Goal: Task Accomplishment & Management: Manage account settings

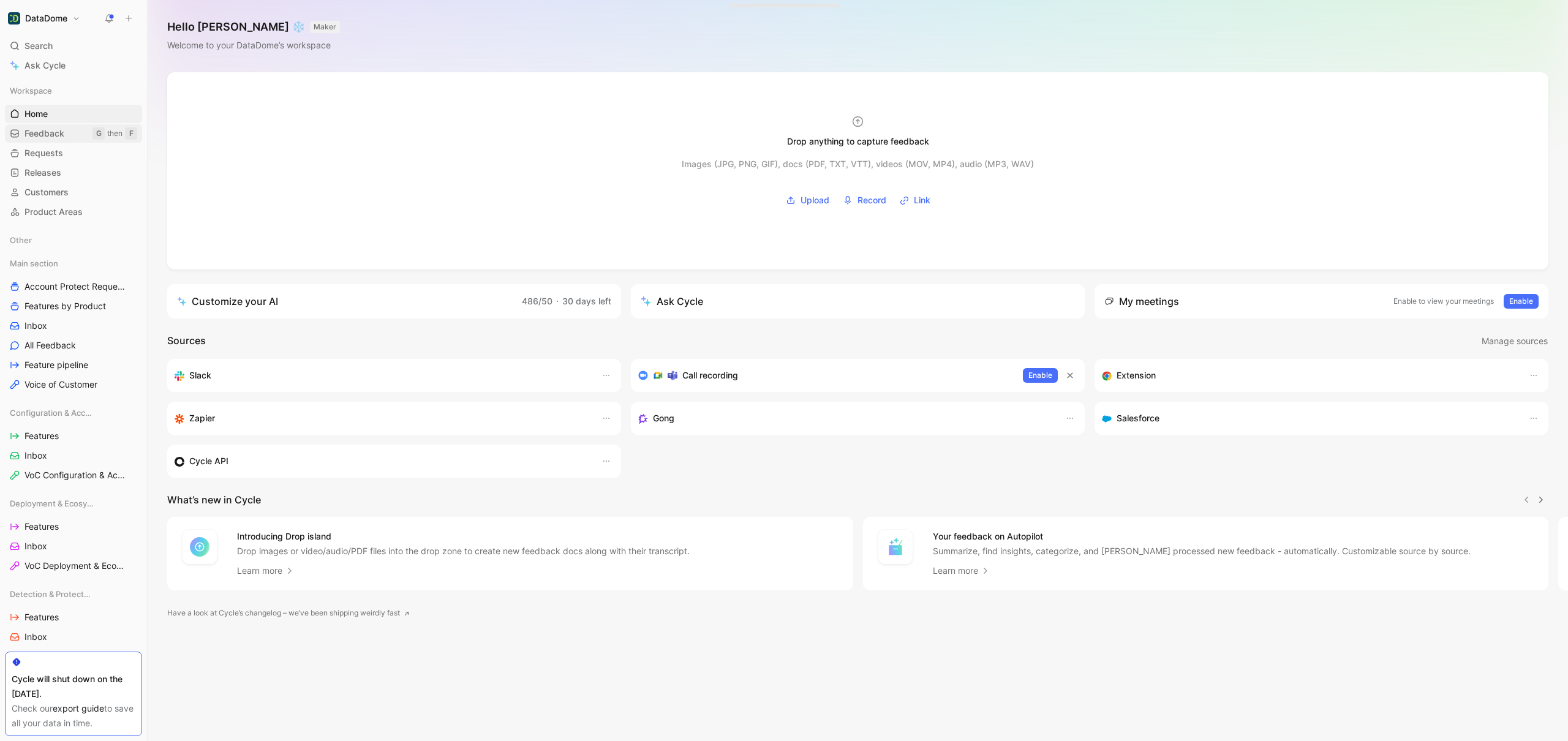
click at [48, 131] on span "Feedback" at bounding box center [45, 133] width 40 height 12
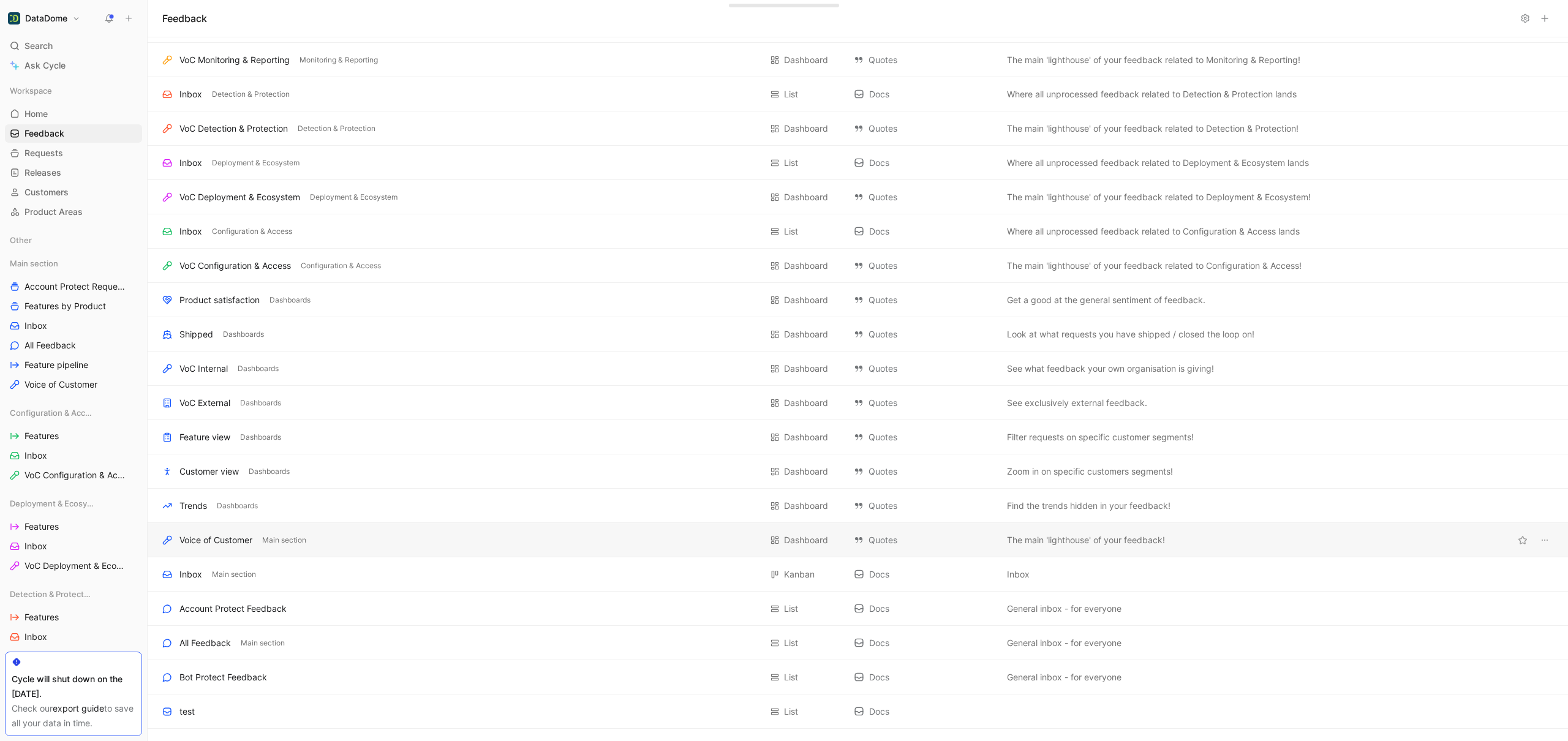
scroll to position [151, 0]
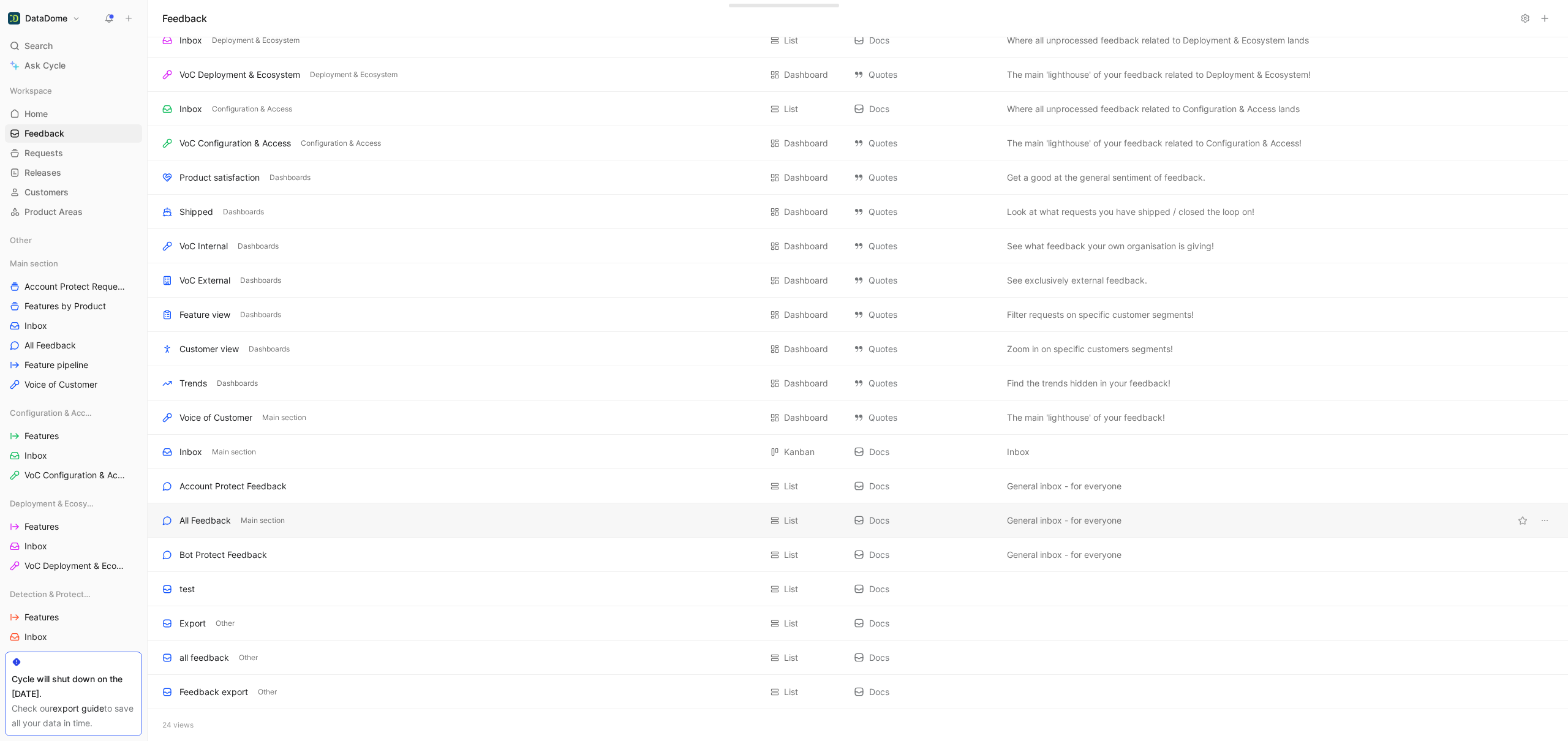
click at [218, 523] on div "All Feedback" at bounding box center [205, 520] width 51 height 15
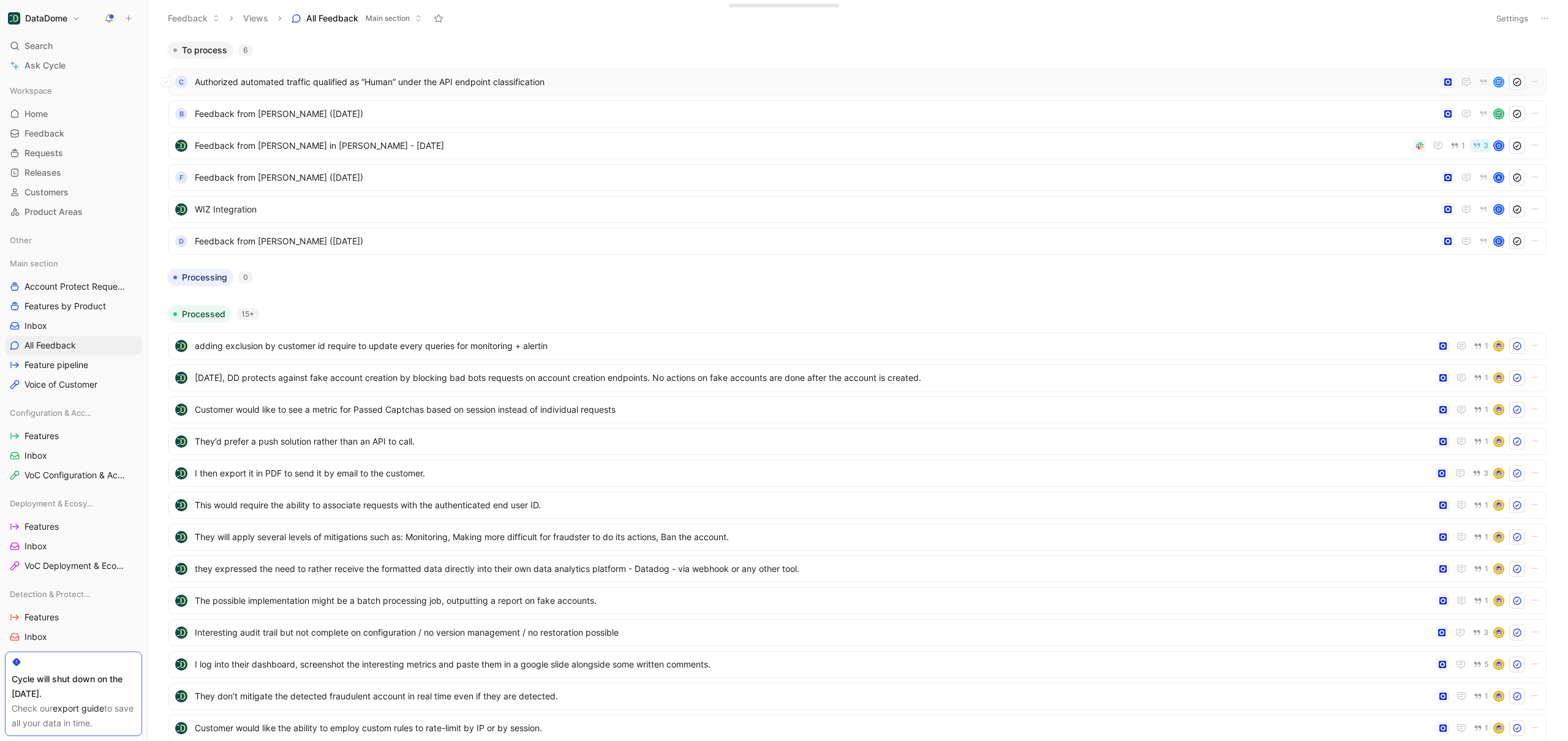
click at [373, 78] on span "Authorized automated traffic qualified as “Human” under the API endpoint classi…" at bounding box center [816, 82] width 1242 height 15
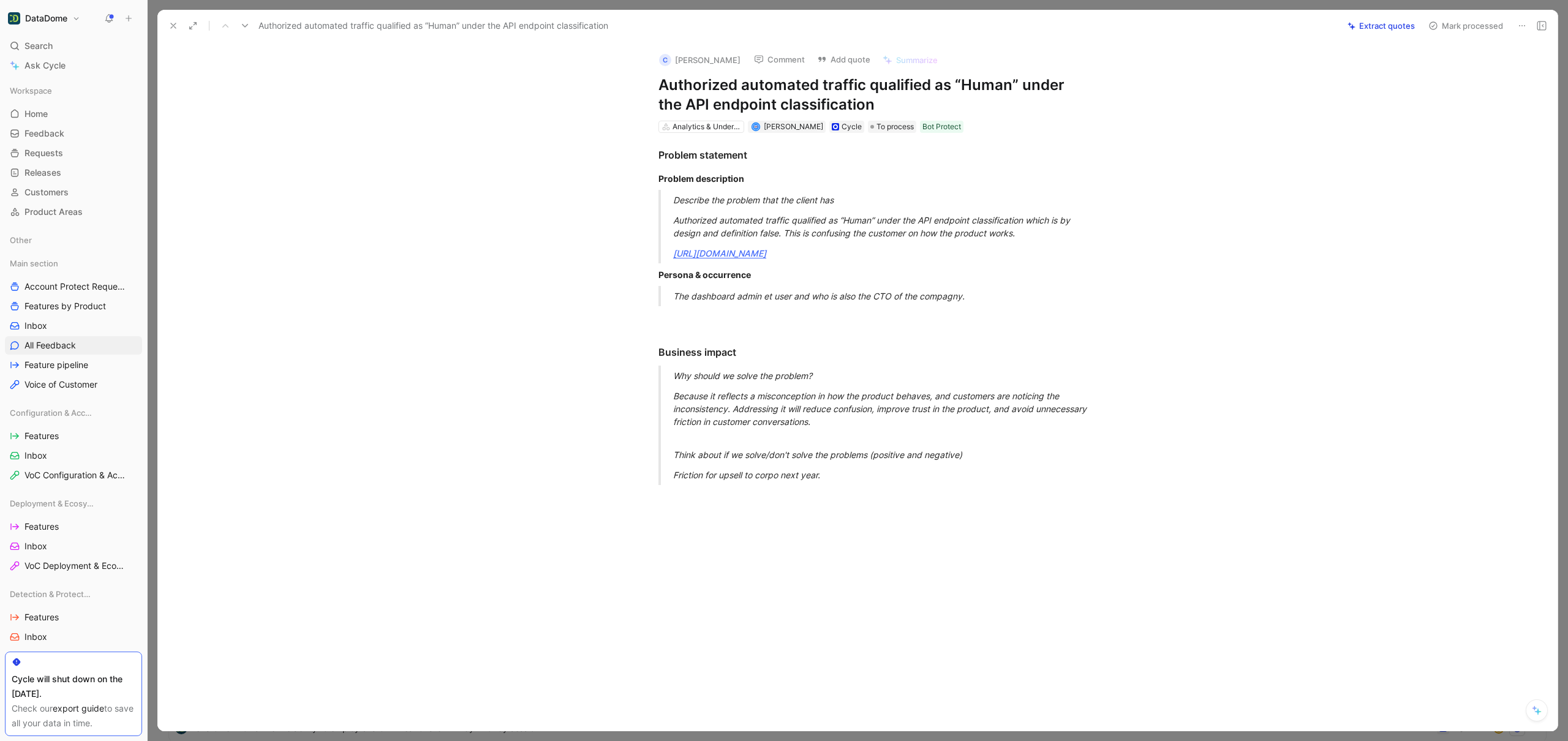
click at [1513, 25] on button at bounding box center [1522, 26] width 17 height 17
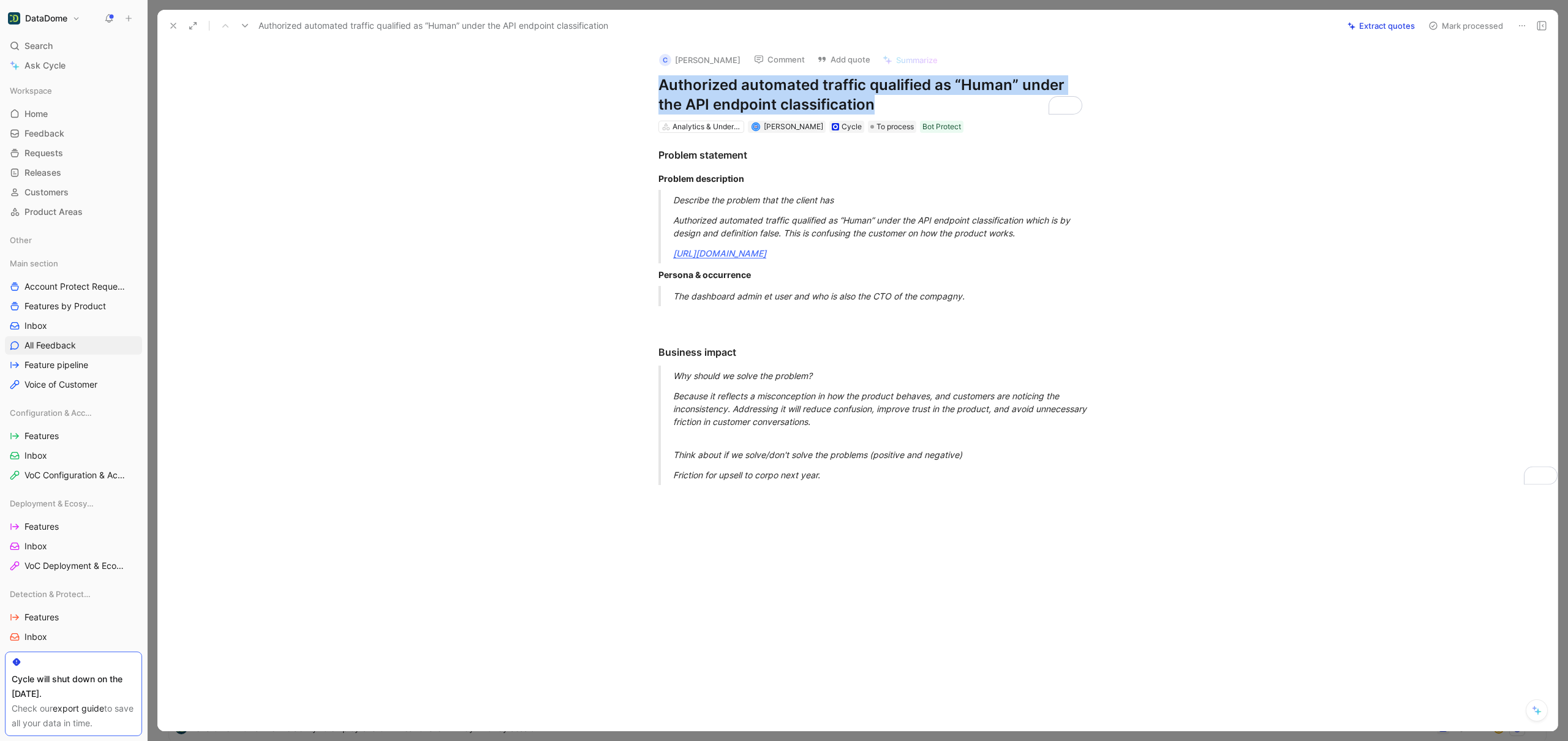
drag, startPoint x: 904, startPoint y: 107, endPoint x: 667, endPoint y: 73, distance: 239.4
click at [667, 73] on div "C [PERSON_NAME] Comment Add quote Summarize Authorized automated traffic qualif…" at bounding box center [870, 88] width 471 height 92
copy h1 "Authorized automated traffic qualified as “Human” under the API endpoint classi…"
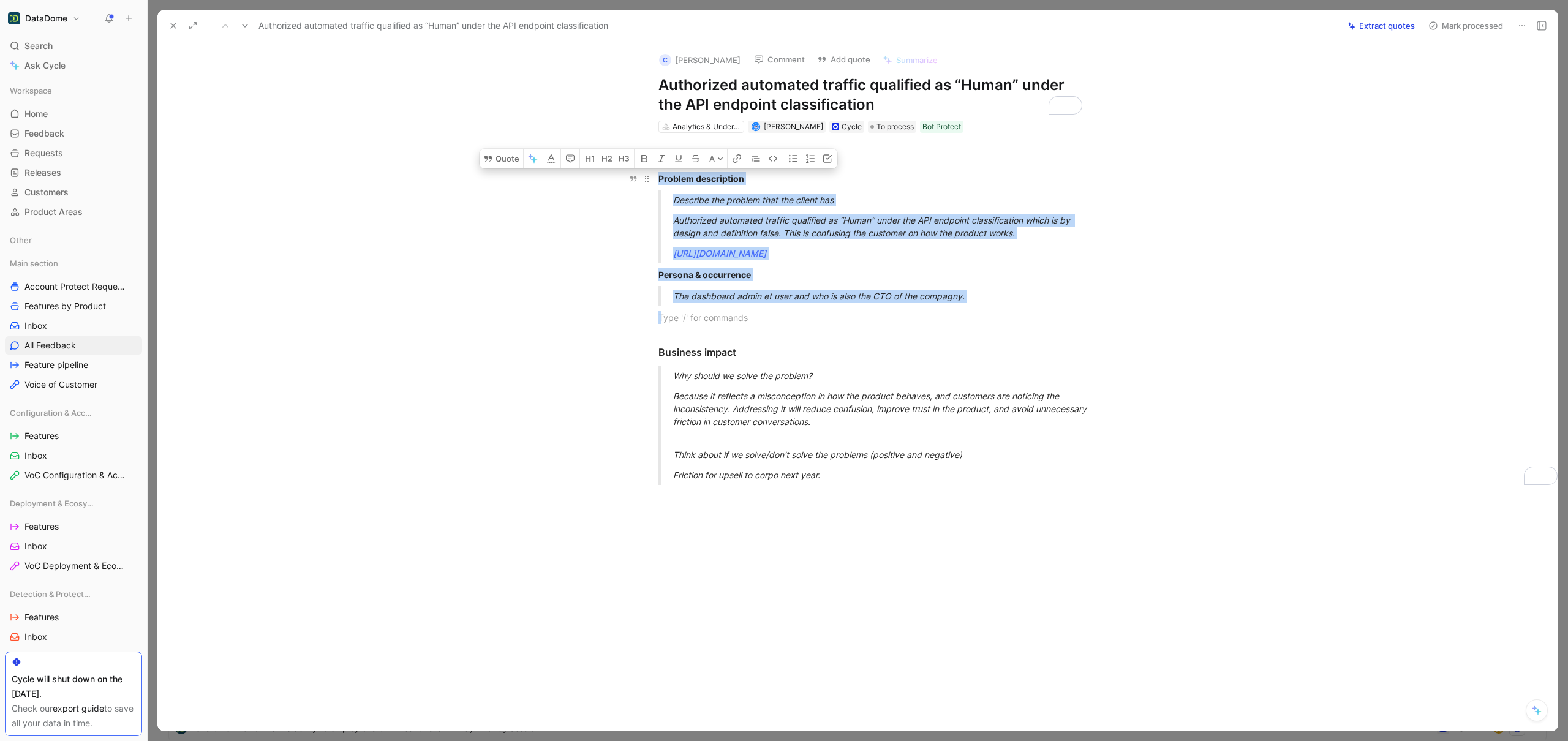
drag, startPoint x: 1016, startPoint y: 302, endPoint x: 647, endPoint y: 170, distance: 391.9
click at [647, 170] on div "Problem statement Problem description Describe the problem that the client has …" at bounding box center [871, 314] width 1375 height 362
copy div "Problem description Describe the problem that the client has Authorized automat…"
click at [888, 387] on p "Because it reflects a misconception in how the product behaves, and customers a…" at bounding box center [885, 408] width 424 height 46
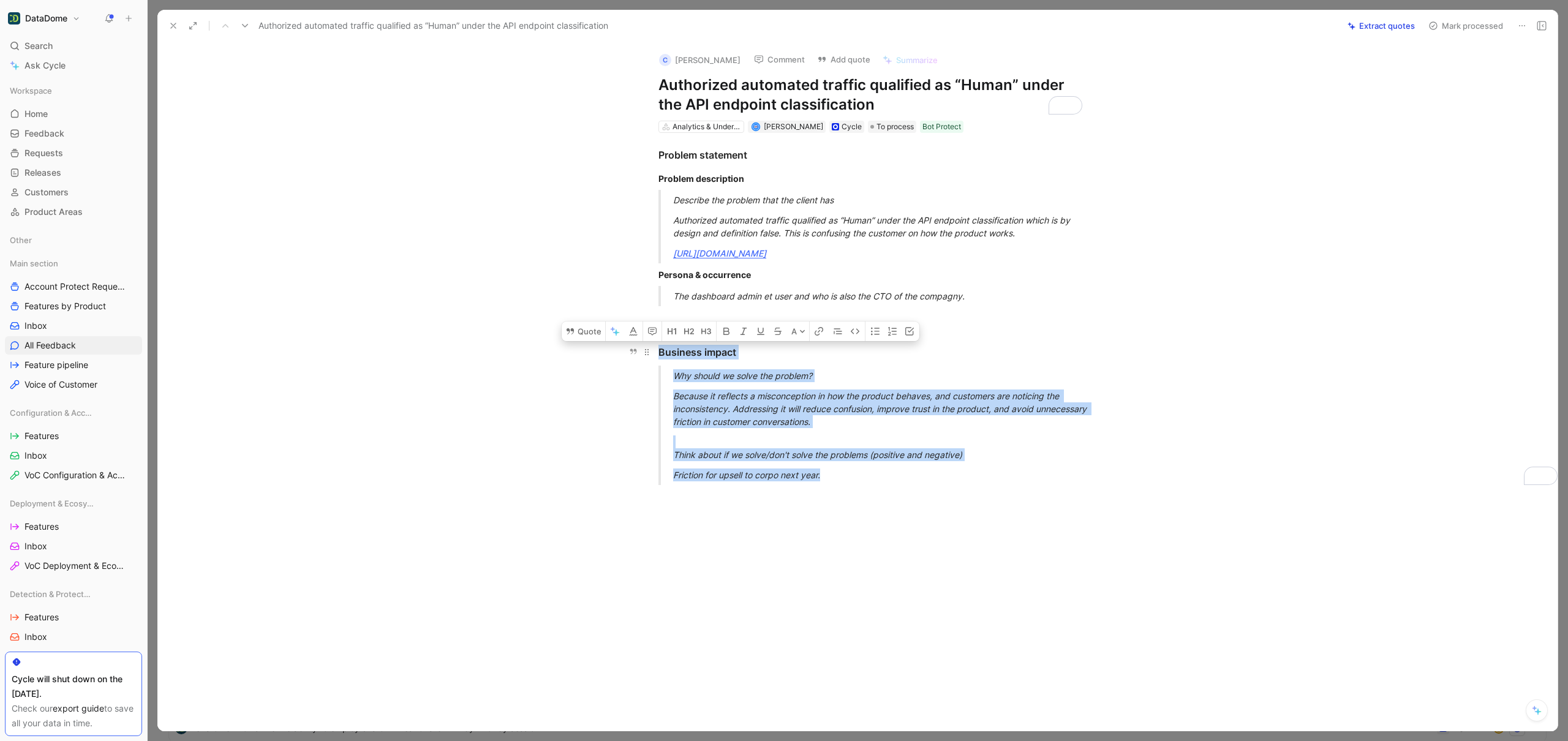
drag, startPoint x: 828, startPoint y: 475, endPoint x: 662, endPoint y: 357, distance: 203.7
click at [643, 352] on div "Problem statement Problem description Describe the problem that the client has …" at bounding box center [871, 314] width 1375 height 362
copy div "Business impact Why should we solve the problem? Because it reflects a misconce…"
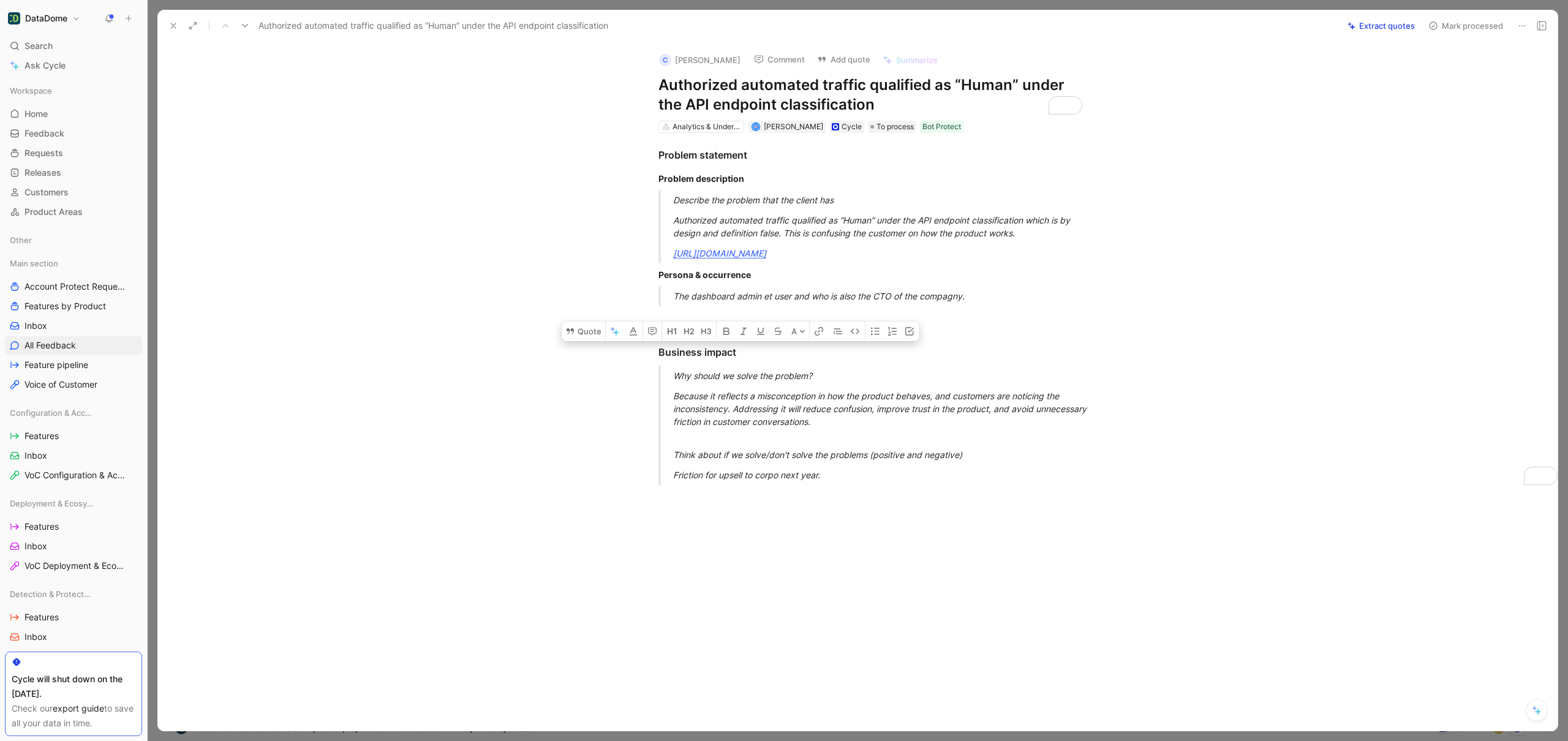
click at [903, 534] on div at bounding box center [871, 606] width 1375 height 222
click at [1525, 28] on icon at bounding box center [1522, 26] width 10 height 10
click at [1480, 76] on div "Delete" at bounding box center [1469, 70] width 111 height 15
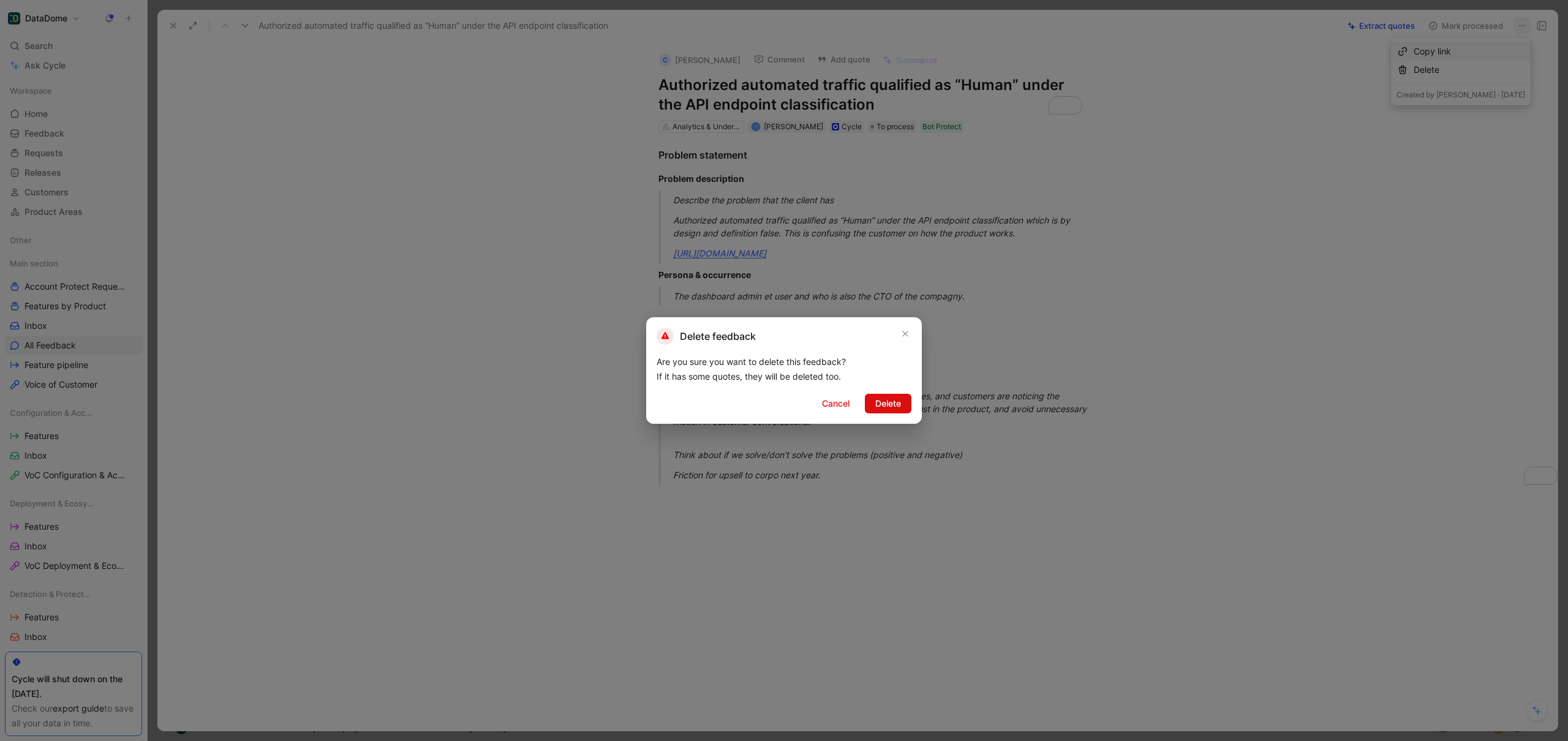
click at [881, 407] on span "Delete" at bounding box center [887, 403] width 26 height 15
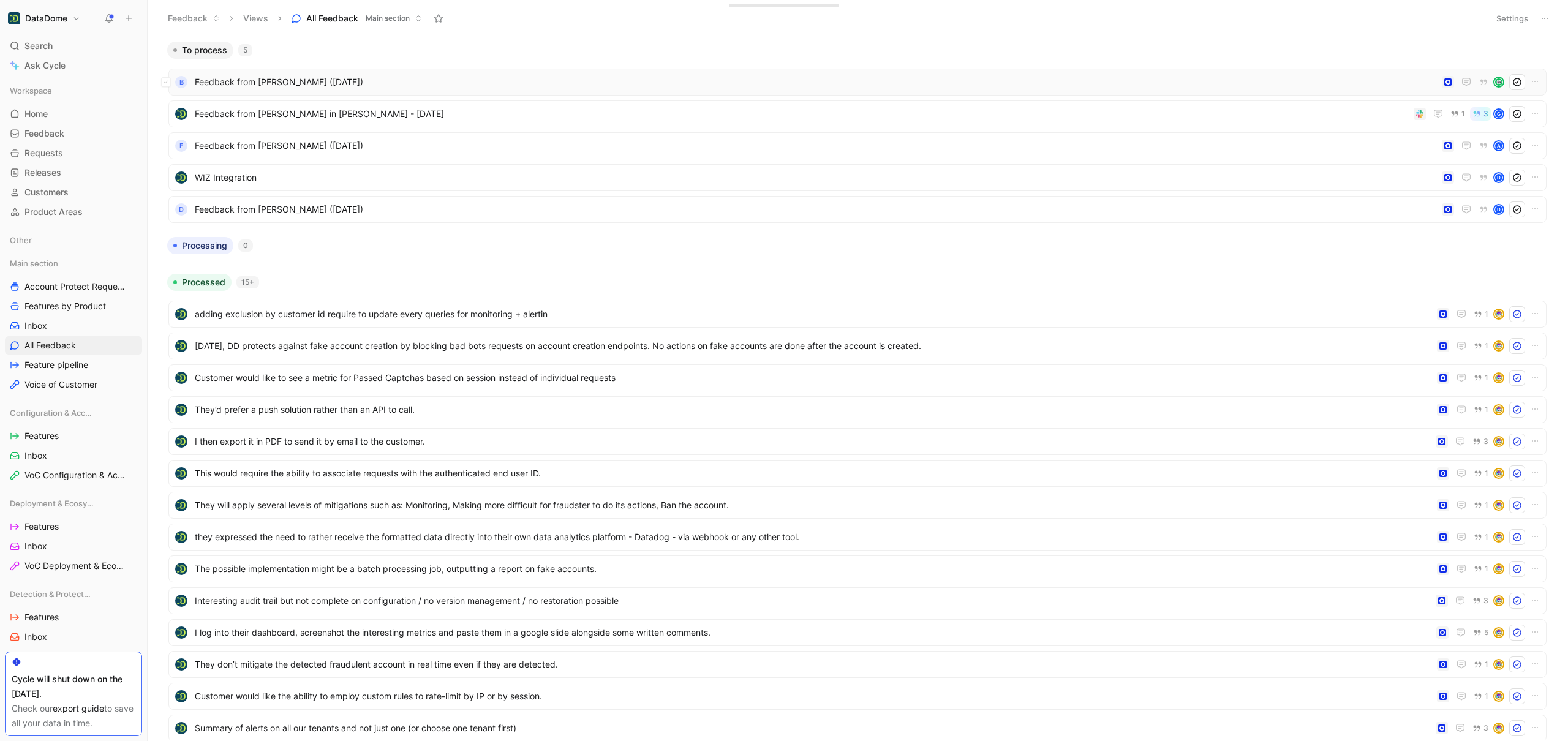
click at [398, 90] on div "B Feedback from [PERSON_NAME] ([DATE])" at bounding box center [857, 81] width 1370 height 16
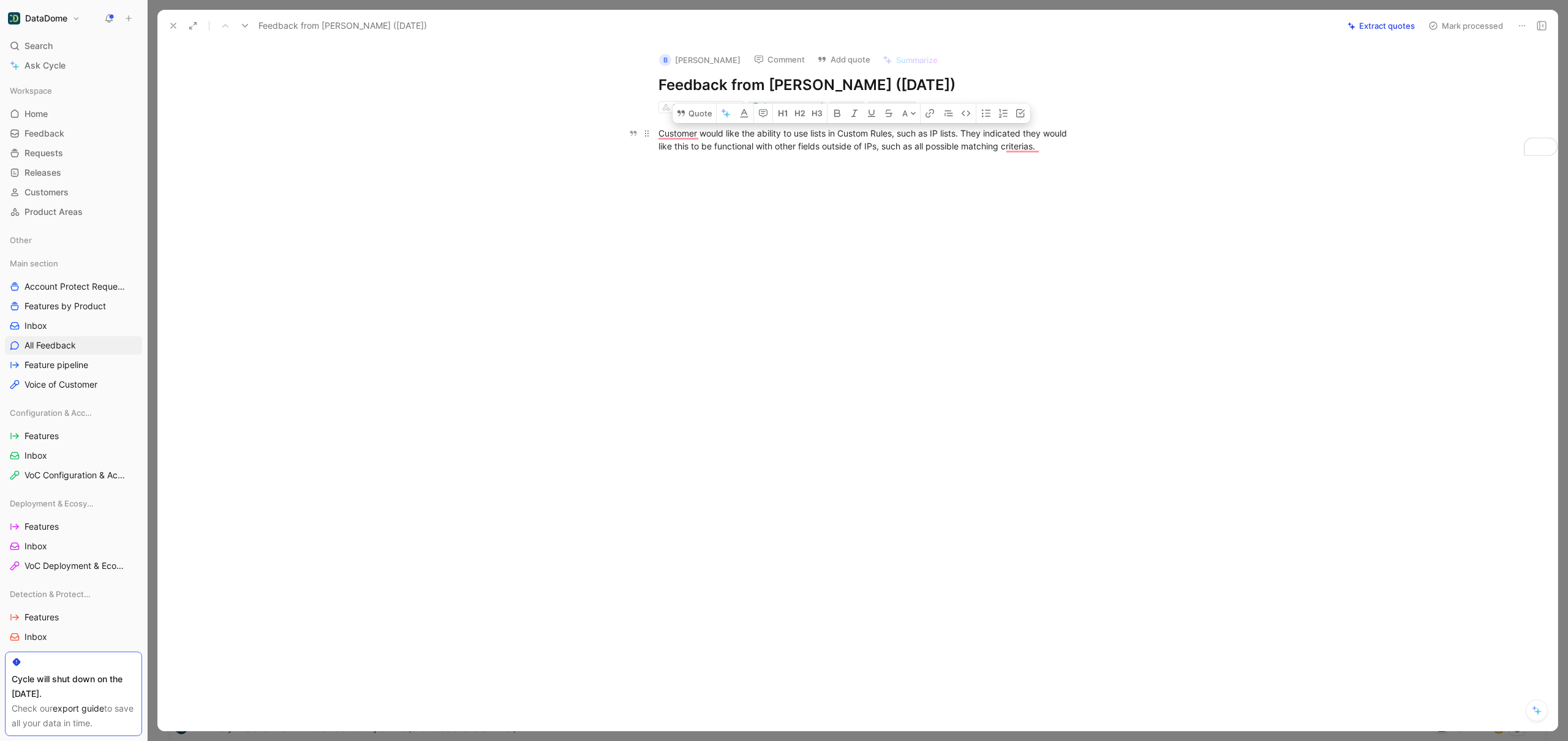
drag, startPoint x: 1085, startPoint y: 145, endPoint x: 653, endPoint y: 129, distance: 432.3
click at [653, 129] on p "Customer would like the ability to use lists in Custom Rules, such as IP lists.…" at bounding box center [870, 139] width 471 height 33
click at [1517, 28] on icon at bounding box center [1522, 26] width 10 height 10
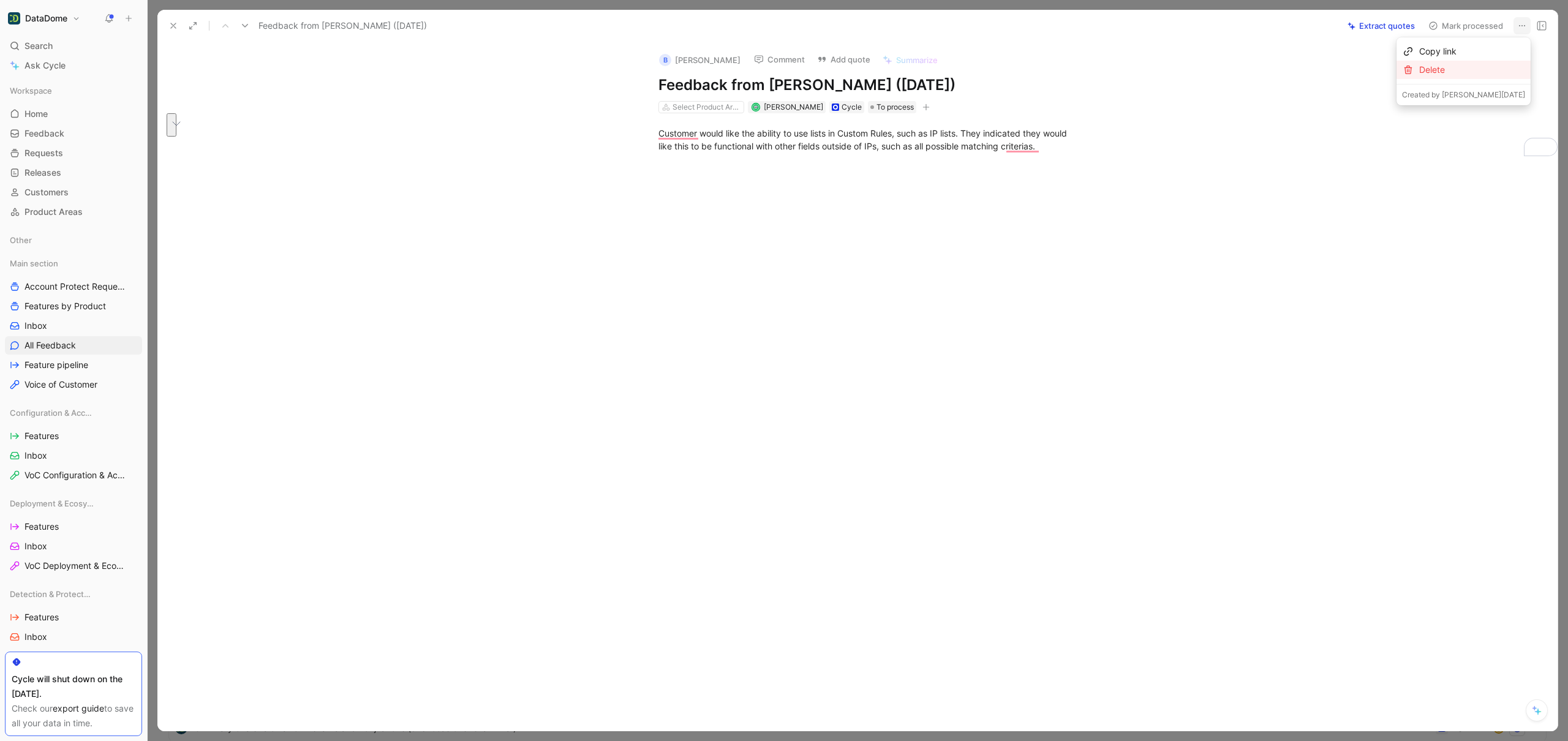
click at [1483, 67] on div "Delete" at bounding box center [1472, 70] width 106 height 15
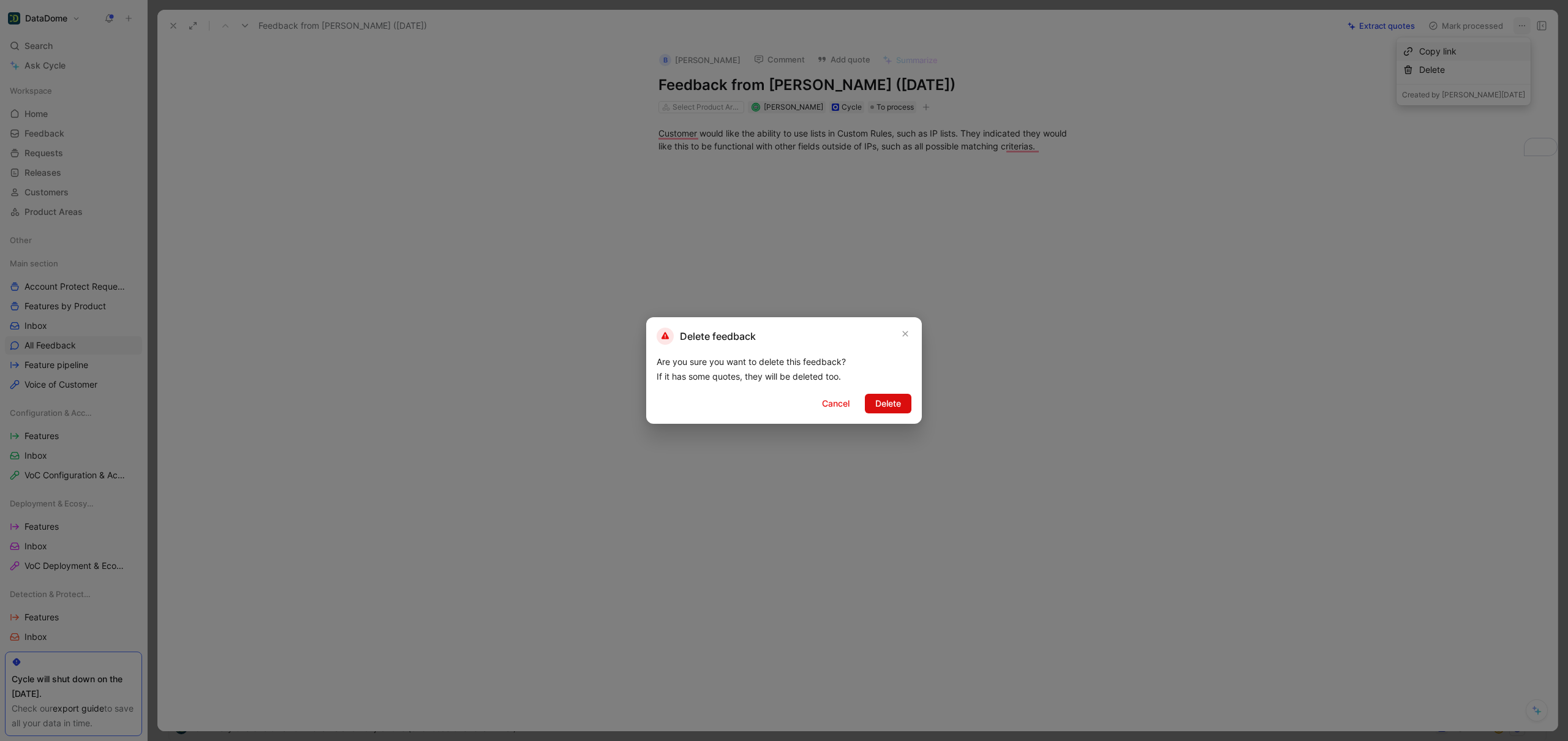
click at [888, 402] on span "Delete" at bounding box center [887, 403] width 26 height 15
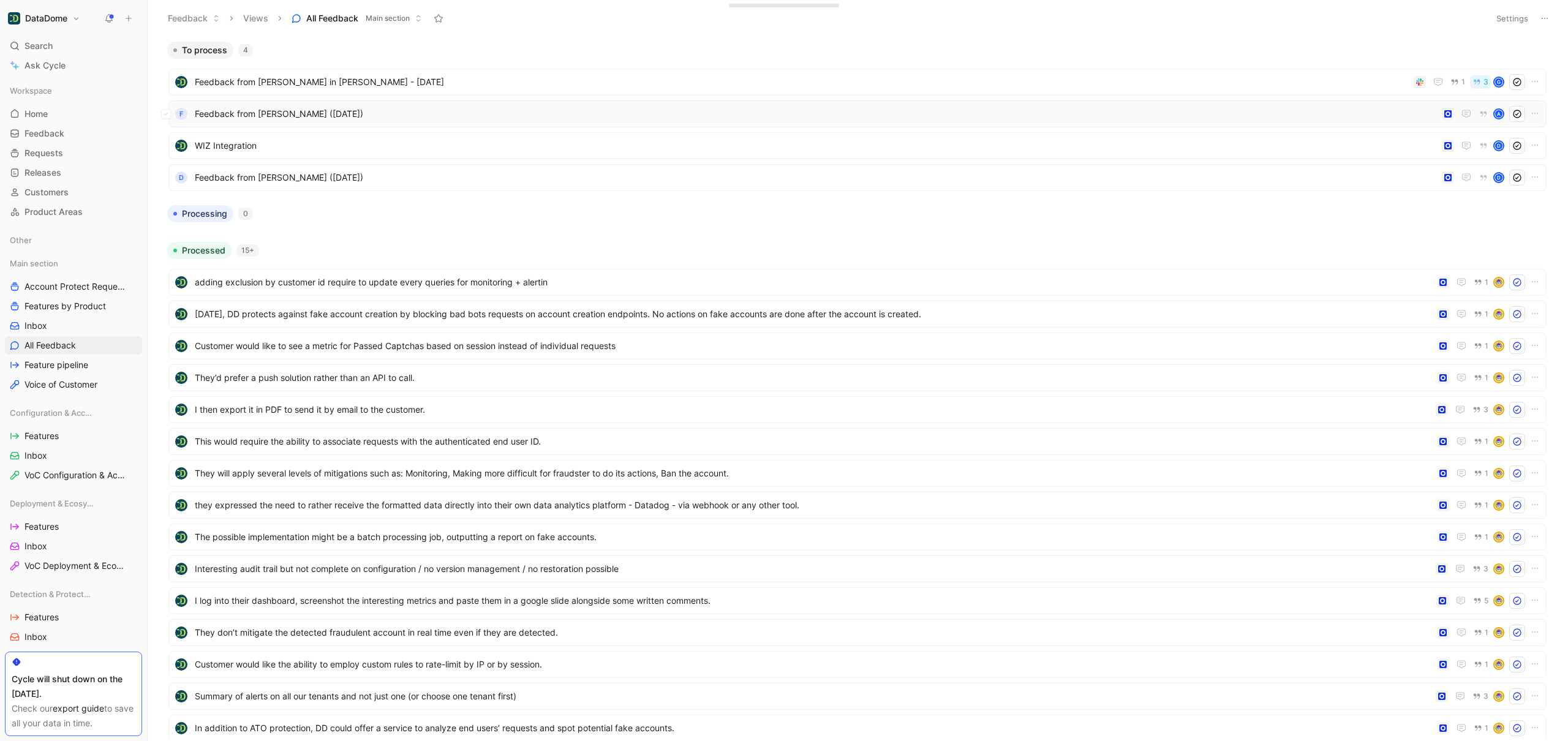
click at [427, 119] on span "Feedback from [PERSON_NAME] ([DATE])" at bounding box center [816, 114] width 1242 height 15
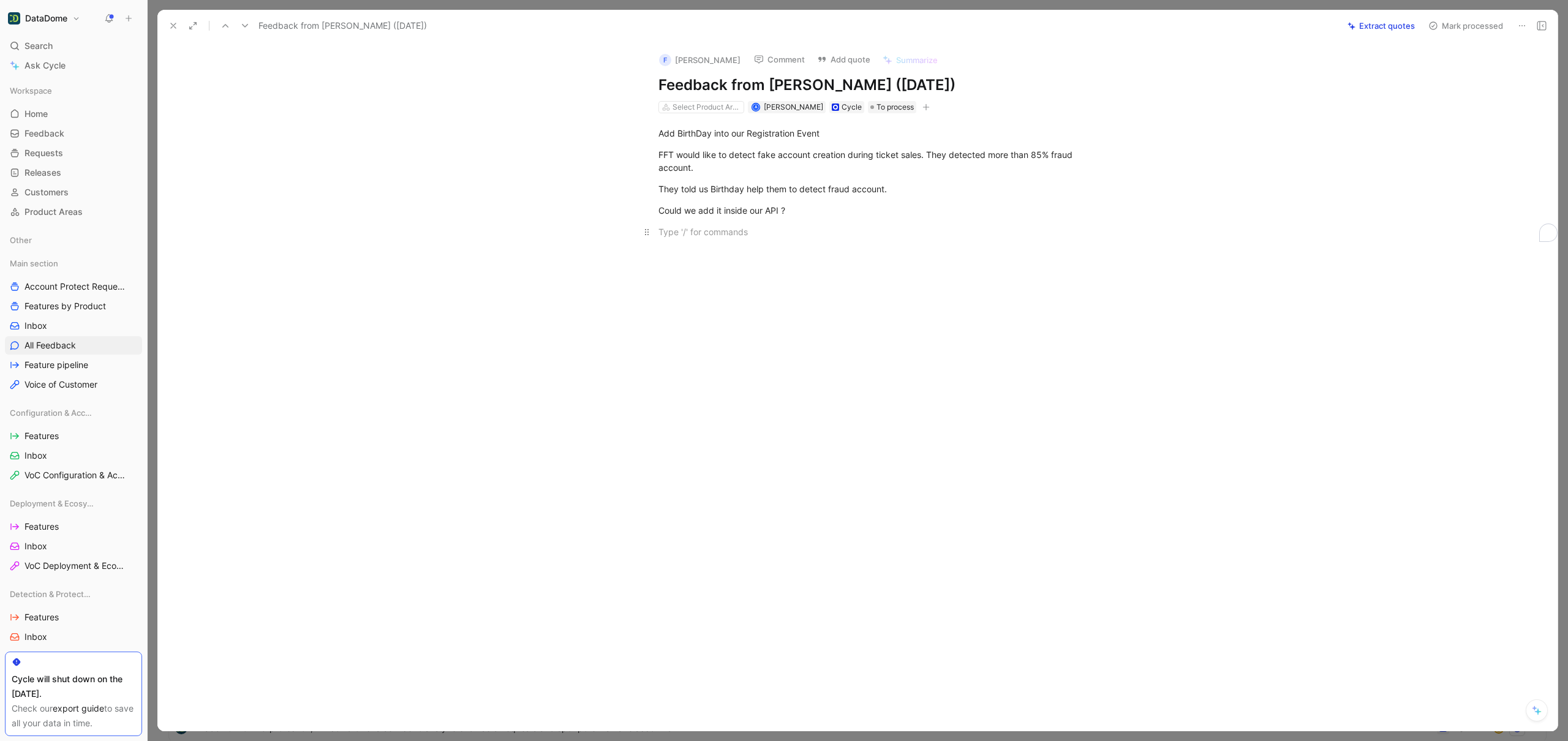
click at [706, 232] on div "To enrich screen reader interactions, please activate Accessibility in Grammarl…" at bounding box center [870, 231] width 424 height 12
drag, startPoint x: 1028, startPoint y: 83, endPoint x: 657, endPoint y: 76, distance: 371.1
click at [657, 76] on div "F [PERSON_NAME] Comment Add quote Summarize Feedback from [PERSON_NAME] ([DATE]…" at bounding box center [870, 78] width 471 height 72
copy h1 "Feedback from [PERSON_NAME] ([DATE])"
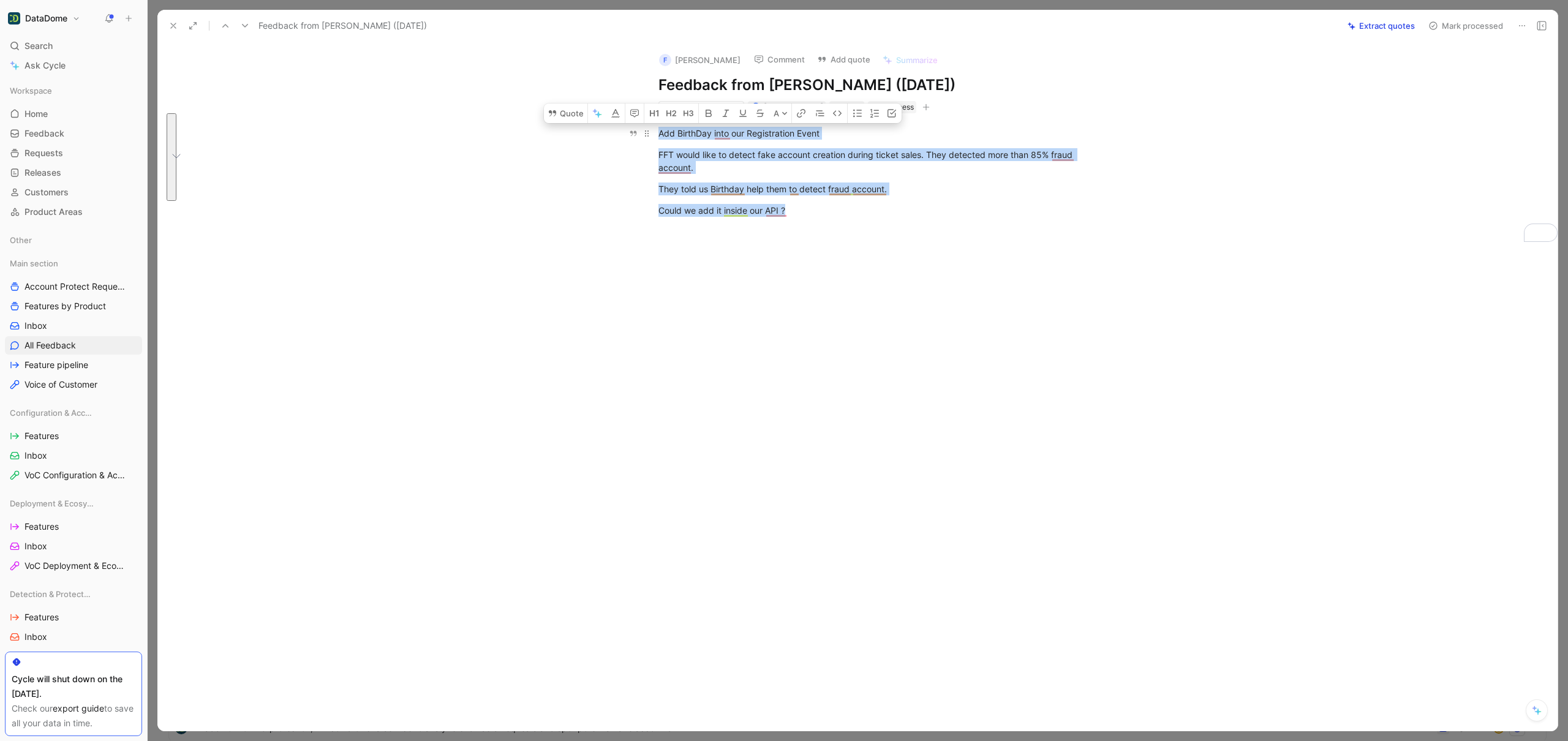
drag, startPoint x: 828, startPoint y: 213, endPoint x: 659, endPoint y: 133, distance: 187.0
click at [659, 133] on div "Add BirthDay into our Registration Event FFT would like to detect fake account …" at bounding box center [871, 182] width 1375 height 139
copy div "Add BirthDay into our Registration Event FFT would like to detect fake account …"
click at [1521, 29] on icon at bounding box center [1522, 26] width 10 height 10
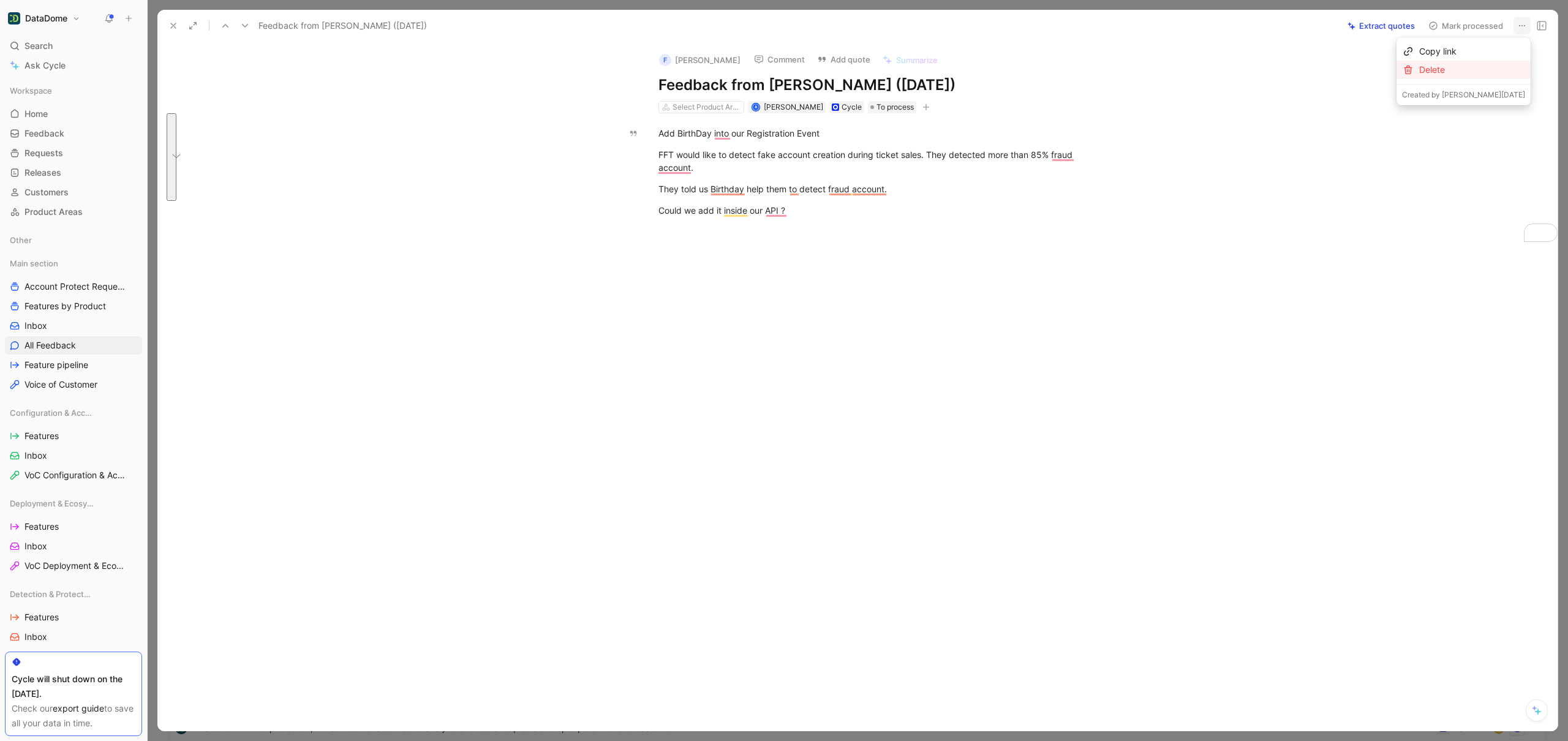
click at [1483, 66] on div "Delete" at bounding box center [1472, 70] width 106 height 15
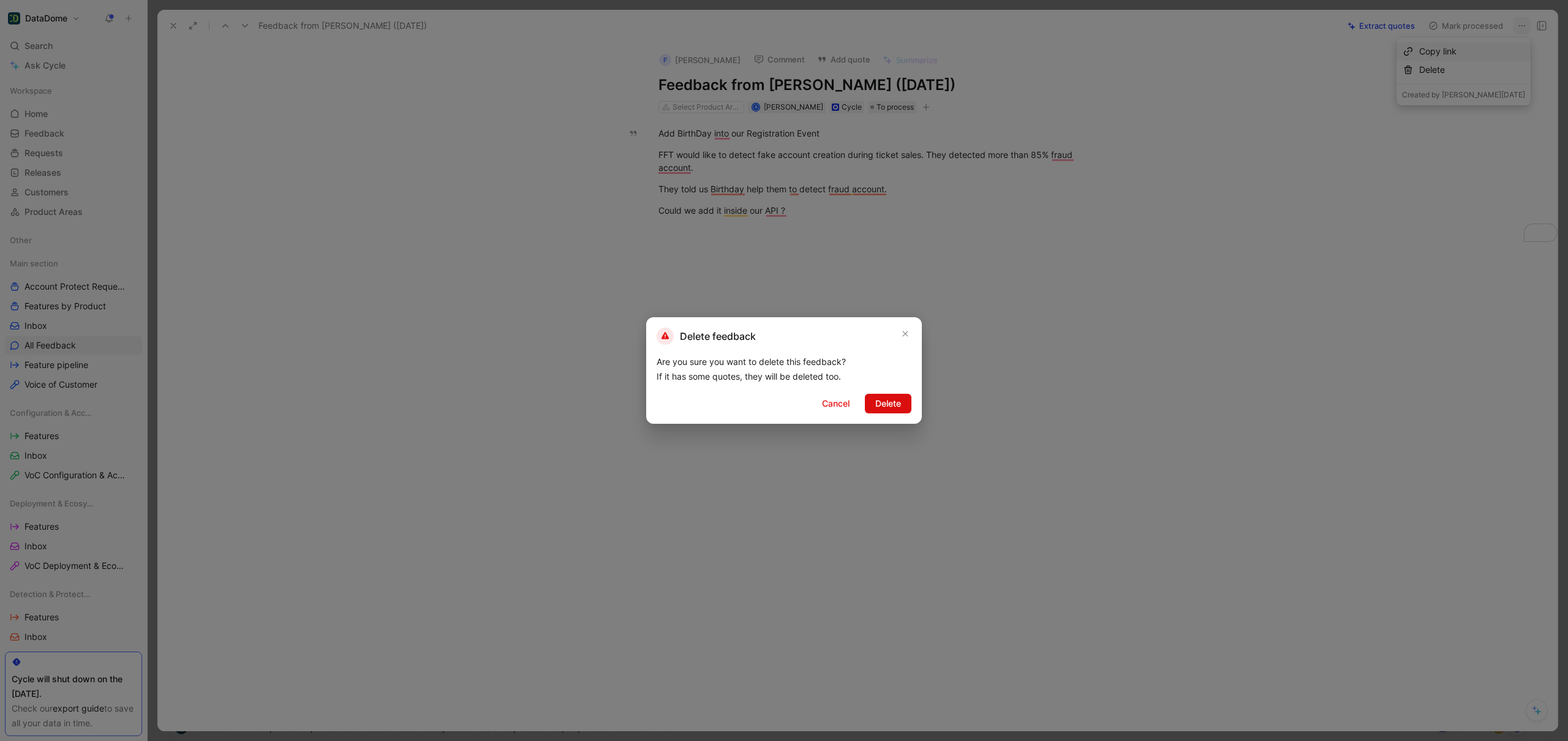
click at [872, 402] on button "Delete" at bounding box center [888, 403] width 46 height 20
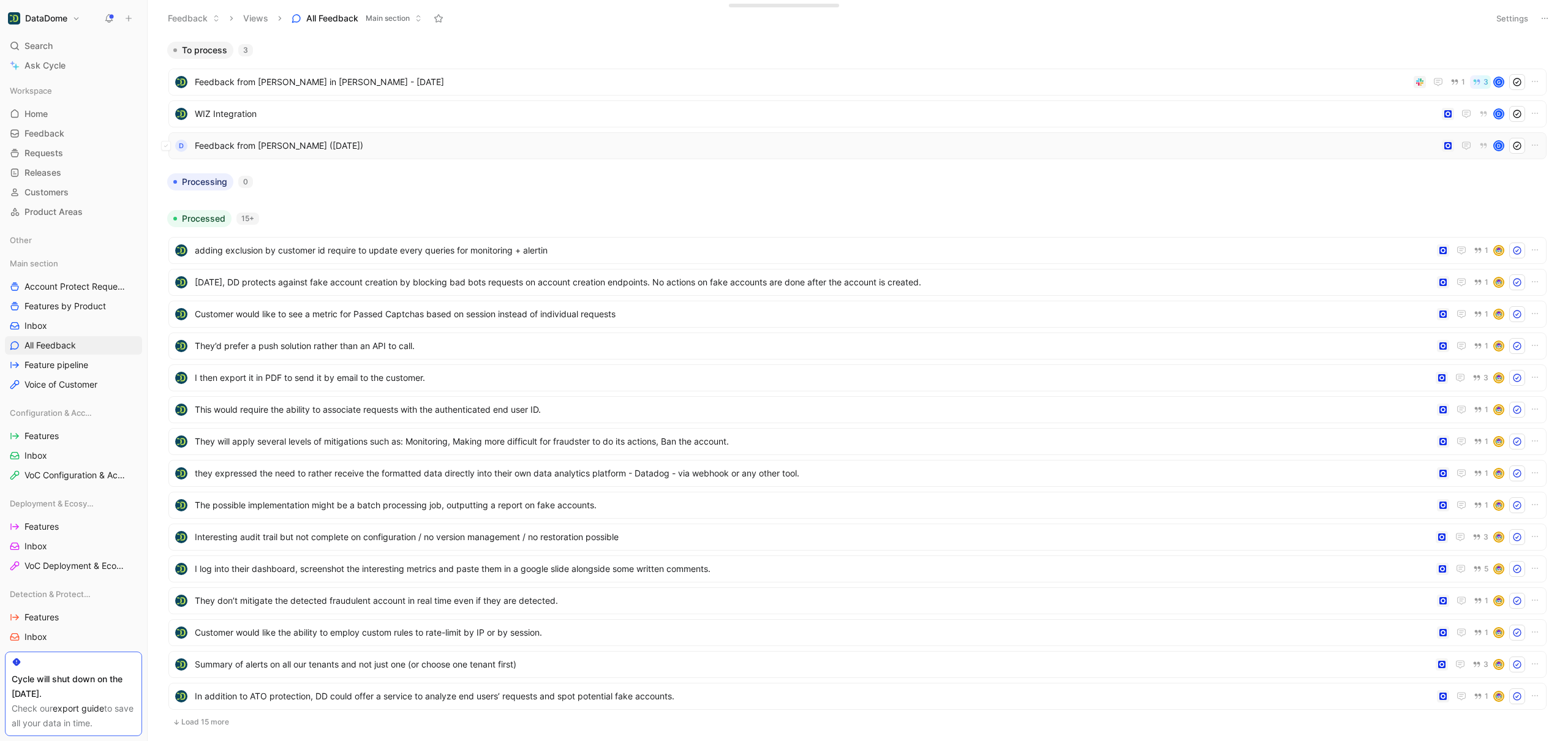
click at [354, 144] on span "Feedback from [PERSON_NAME] ([DATE])" at bounding box center [816, 146] width 1242 height 15
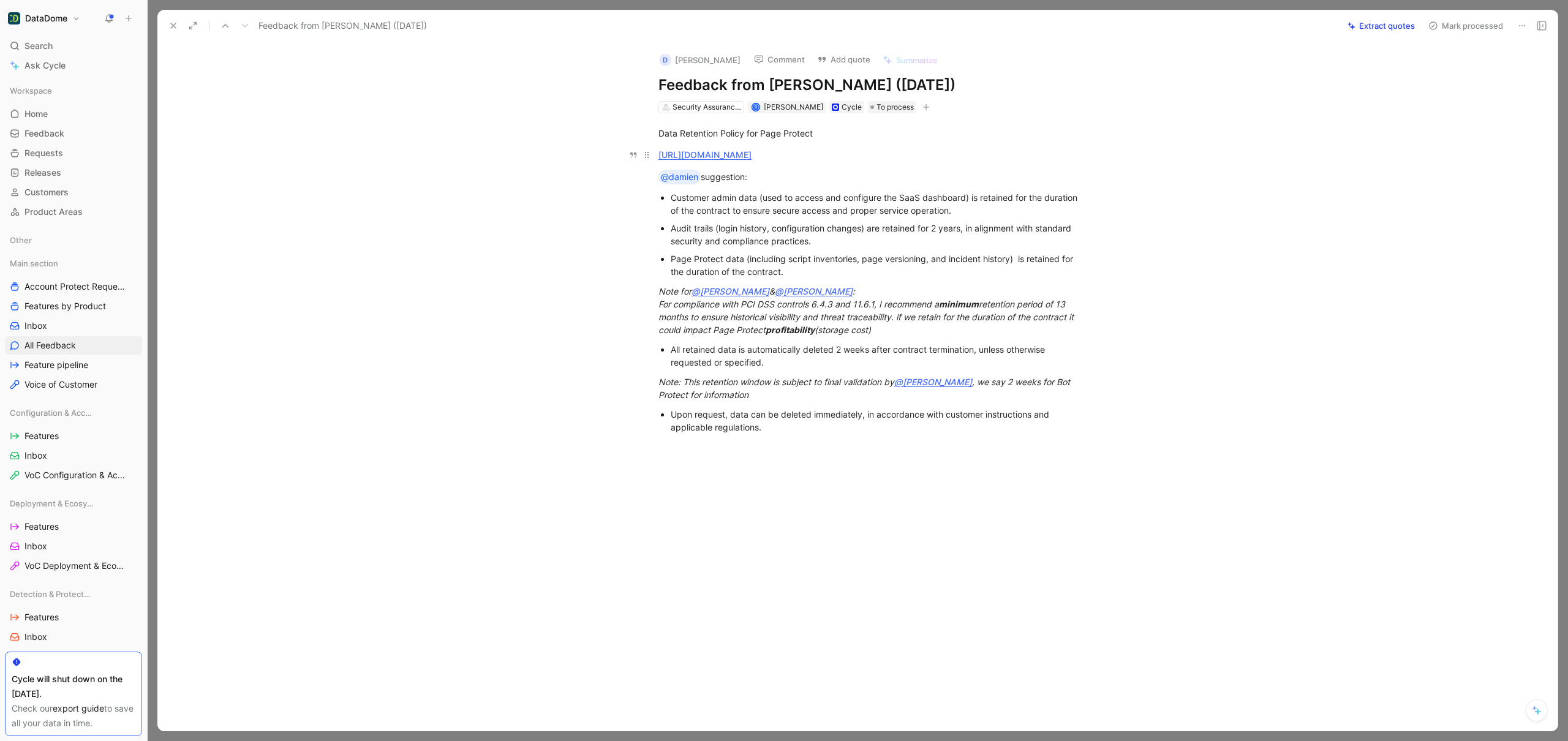
click at [751, 155] on link "[URL][DOMAIN_NAME]" at bounding box center [705, 154] width 93 height 11
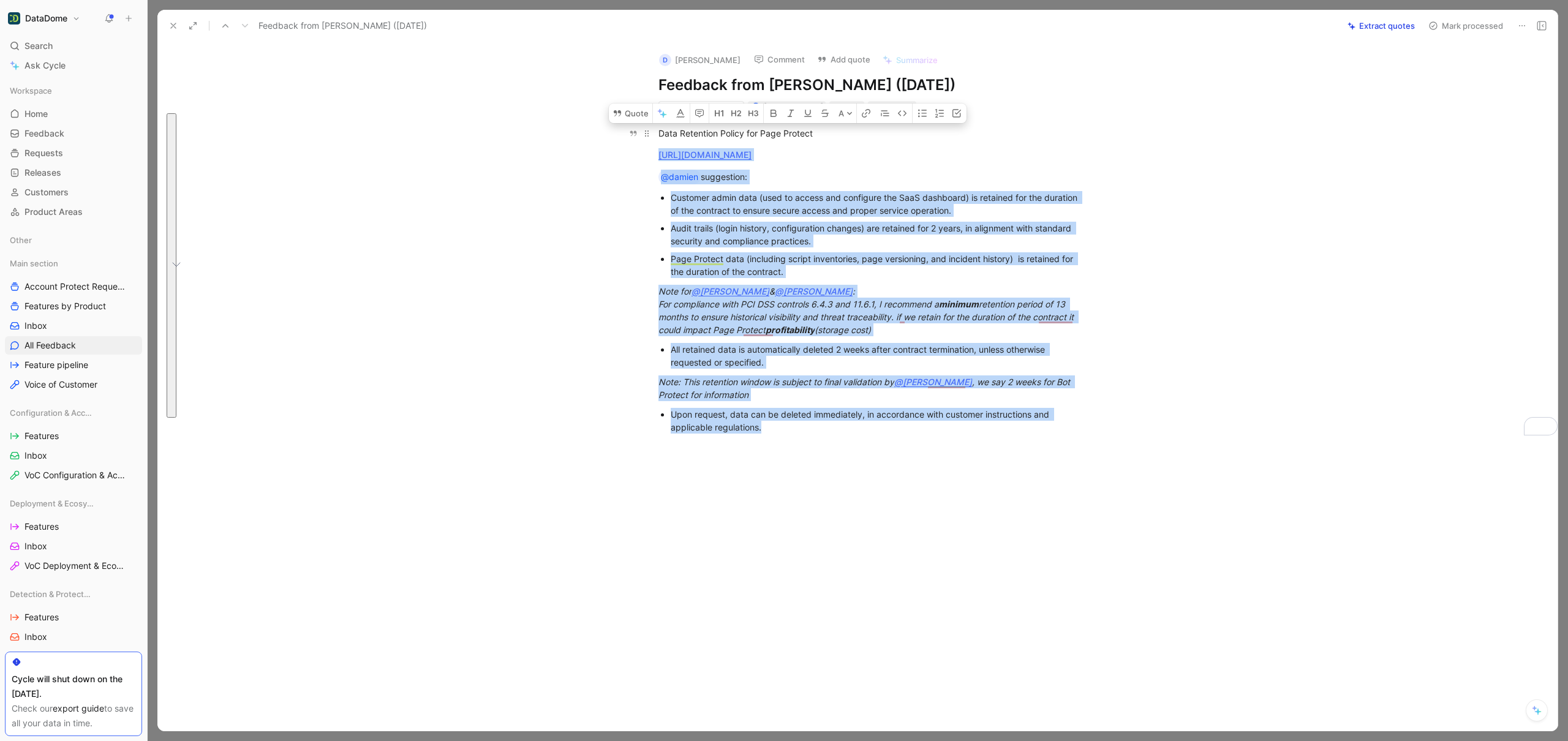
drag, startPoint x: 799, startPoint y: 439, endPoint x: 656, endPoint y: 139, distance: 332.3
click at [656, 139] on div "Data Retention Policy for Page Protect [URL][DOMAIN_NAME] @damien suggestion: C…" at bounding box center [871, 279] width 1375 height 332
click at [487, 174] on div "Data Retention Policy for Page Protect [URL][DOMAIN_NAME] @damien suggestion: C…" at bounding box center [871, 279] width 1375 height 332
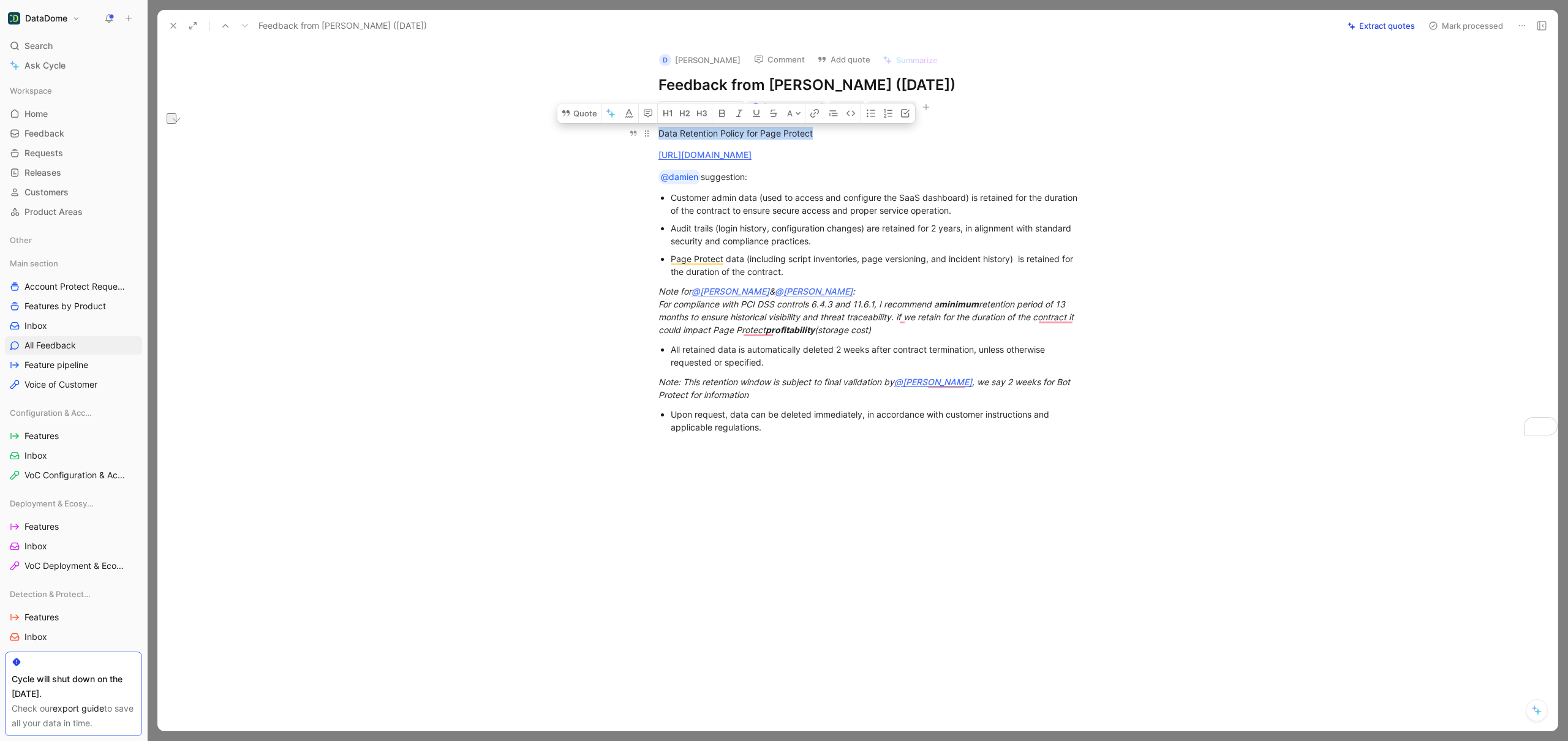
drag, startPoint x: 860, startPoint y: 130, endPoint x: 683, endPoint y: 129, distance: 177.0
click at [657, 130] on p "Data Retention Policy for Page Protect" at bounding box center [870, 133] width 471 height 20
copy div "Data Retention Policy for Page Protect"
click at [824, 386] on em "Note: This retention window is subject to final validation by" at bounding box center [776, 382] width 236 height 11
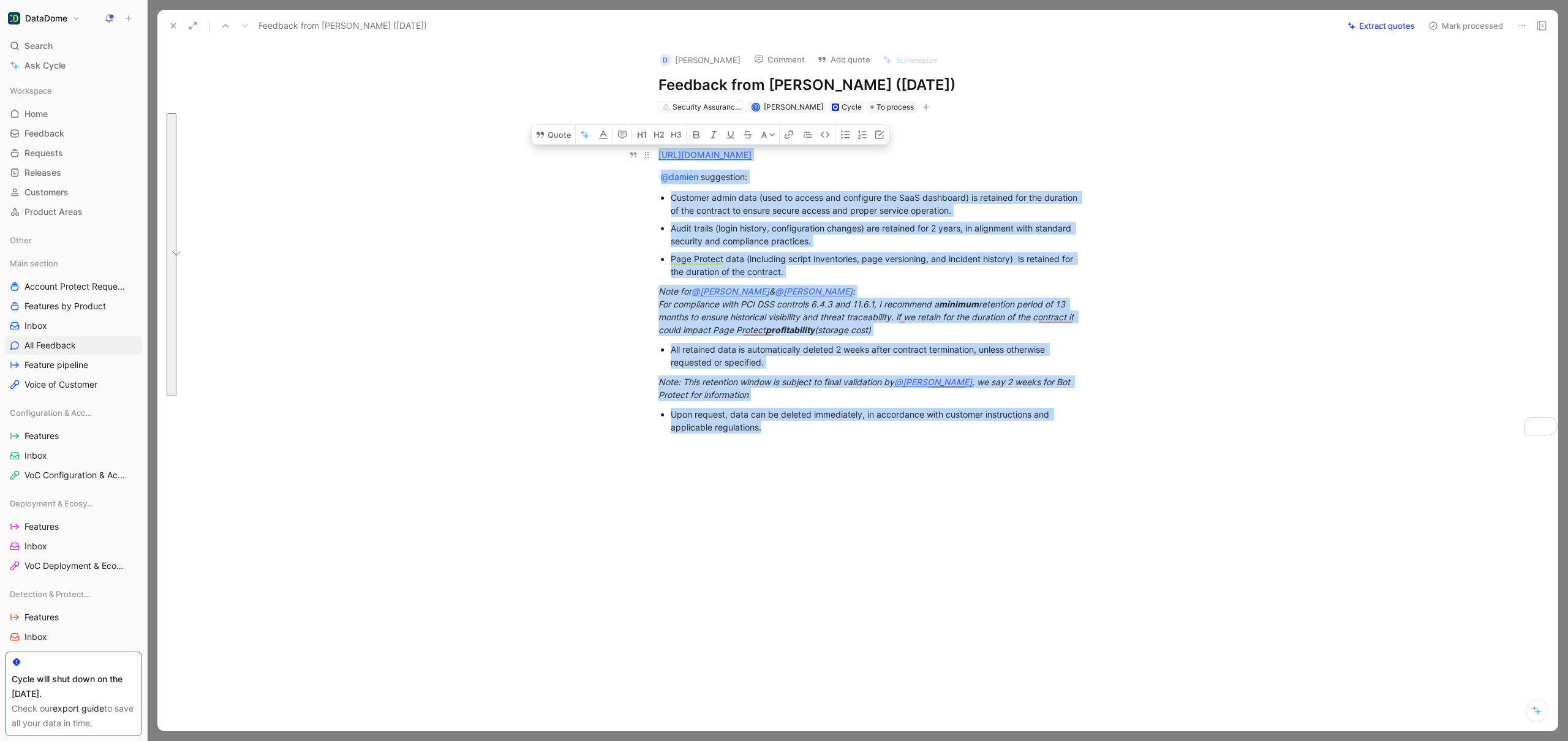
drag, startPoint x: 816, startPoint y: 428, endPoint x: 653, endPoint y: 149, distance: 323.1
click at [653, 149] on div "Data Retention Policy for Page Protect [URL][DOMAIN_NAME] @damien suggestion: C…" at bounding box center [871, 279] width 1375 height 332
copy div "lorem://ipsumdol.sitam.con/adipisci/E011S1D7E9T/i7683943641158626 @utlabo etdol…"
click at [1266, 404] on div "Data Retention Policy for Page Protect [URL][DOMAIN_NAME] @damien suggestion: C…" at bounding box center [871, 279] width 1375 height 332
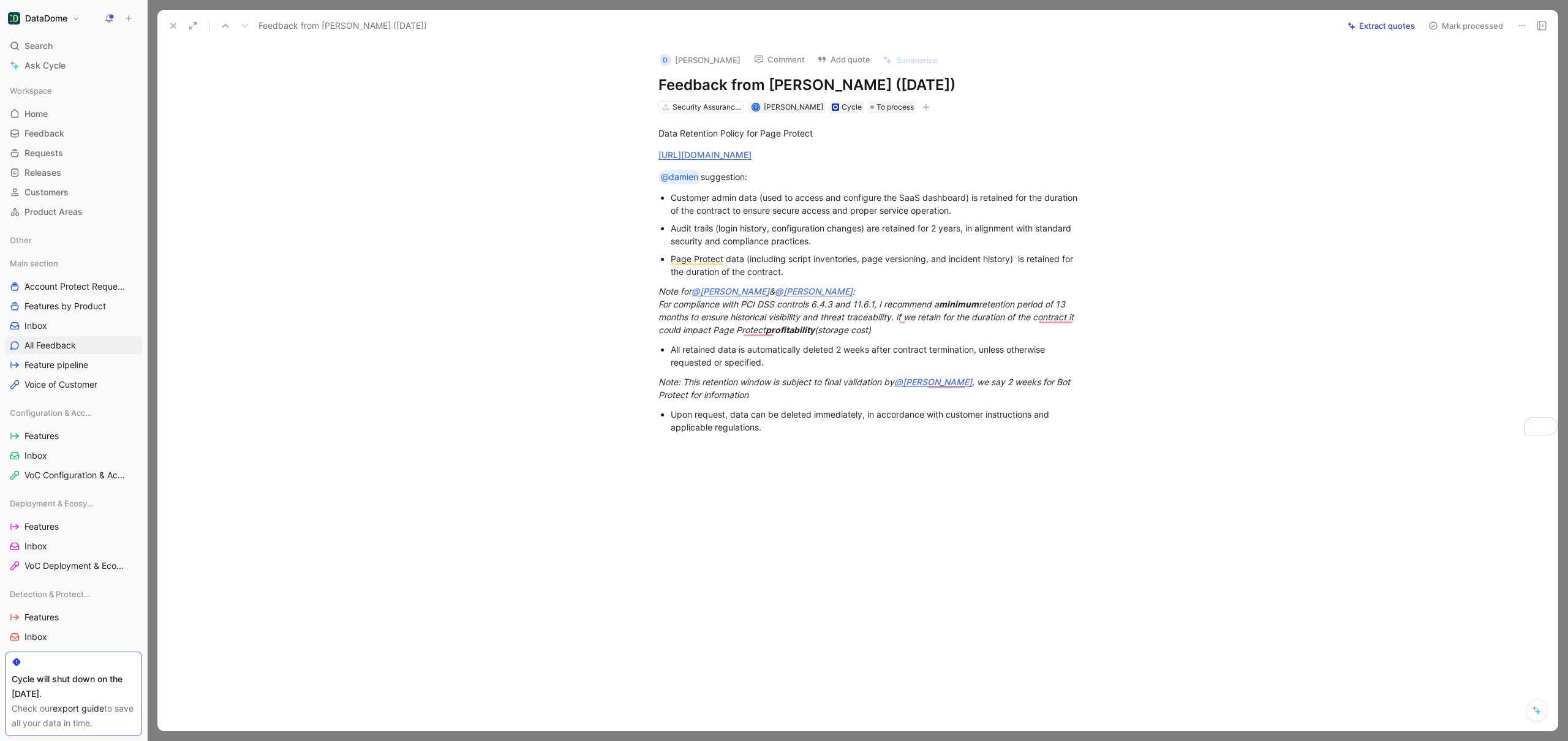
click at [1523, 23] on icon at bounding box center [1522, 26] width 10 height 10
click at [1472, 75] on div "Delete" at bounding box center [1469, 70] width 111 height 15
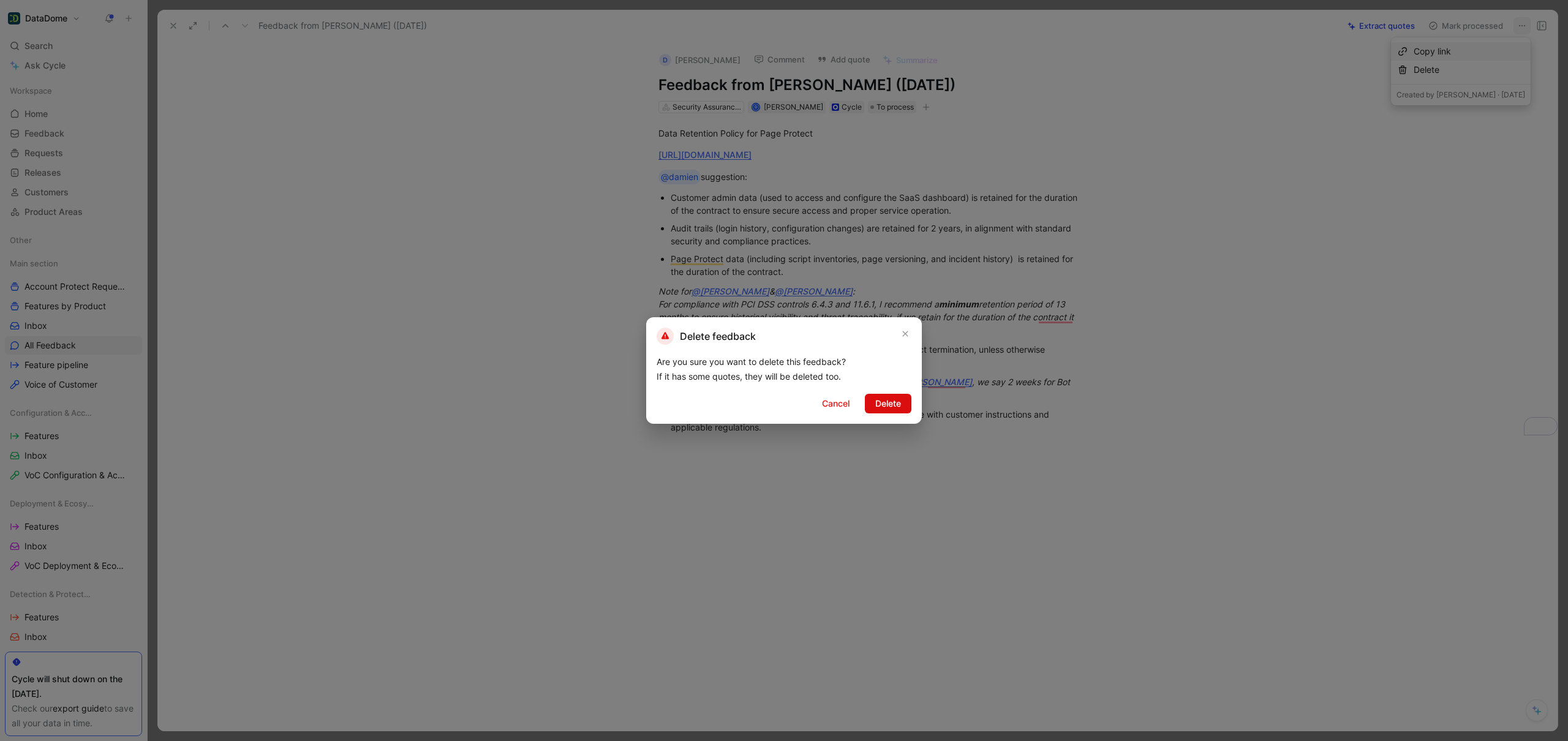
click at [891, 398] on span "Delete" at bounding box center [887, 403] width 26 height 15
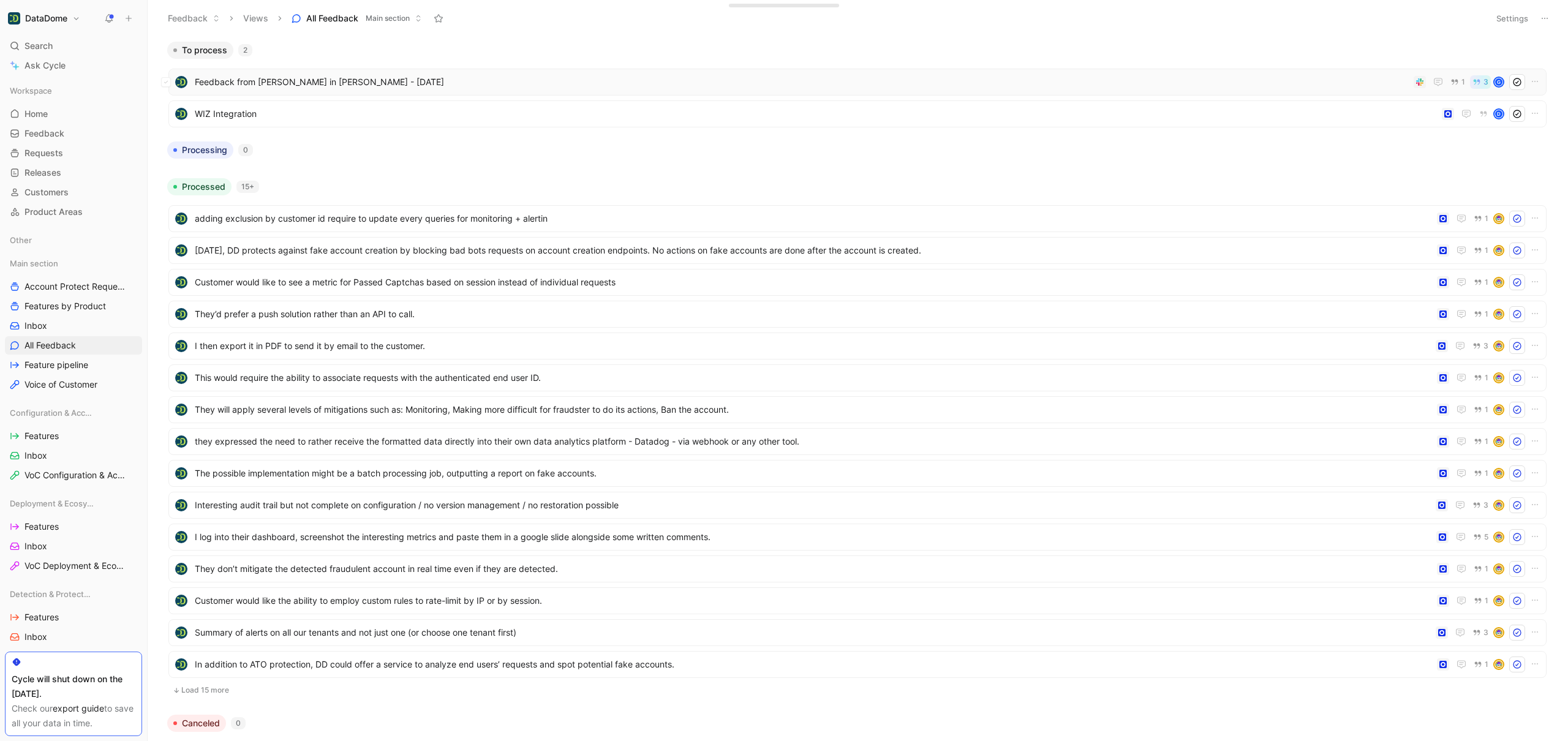
click at [408, 81] on span "Feedback from [PERSON_NAME] in [PERSON_NAME] - [DATE]" at bounding box center [802, 82] width 1214 height 15
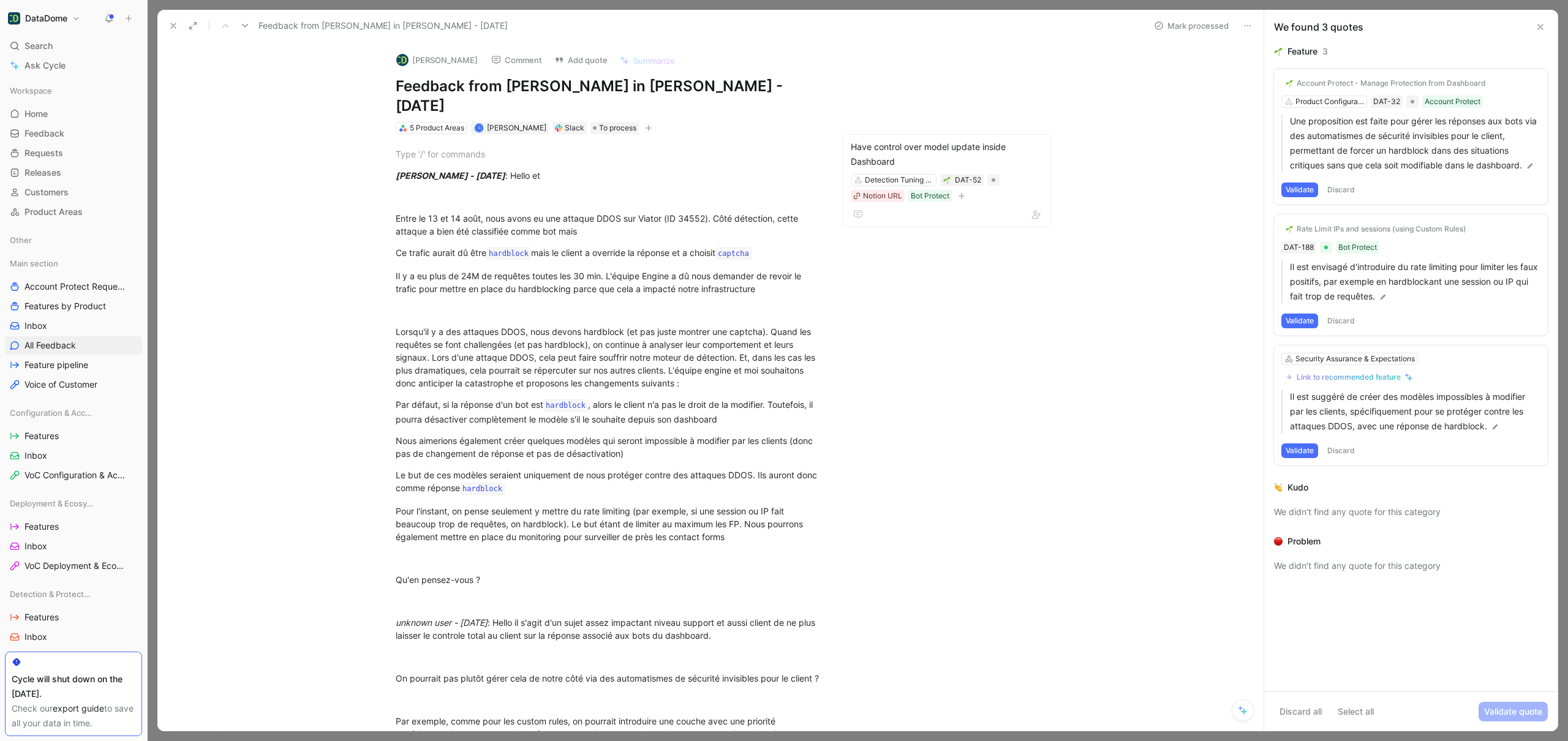
click at [1245, 27] on icon at bounding box center [1248, 26] width 10 height 10
click at [1260, 68] on div "Delete" at bounding box center [1289, 70] width 100 height 18
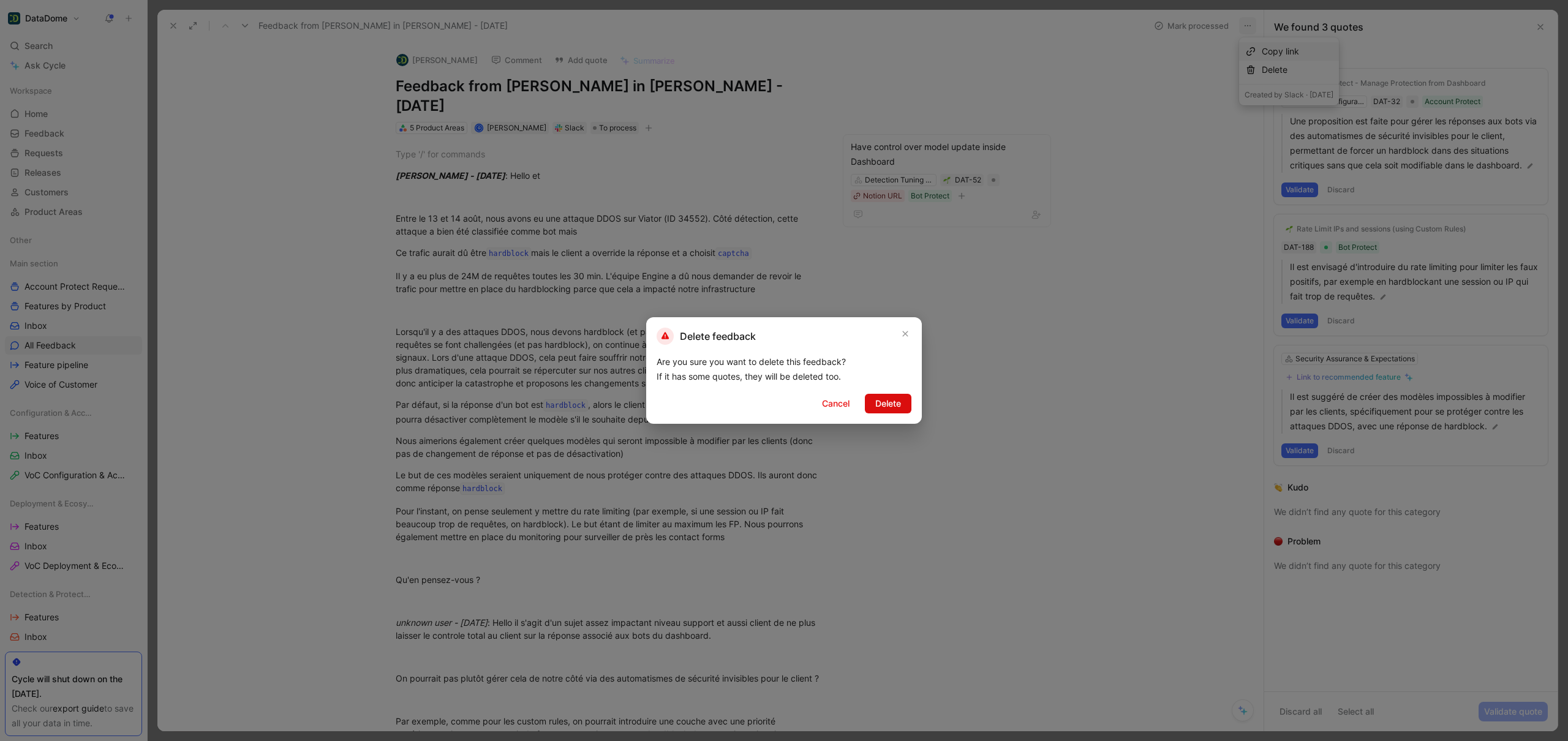
click at [875, 402] on span "Delete" at bounding box center [887, 403] width 26 height 15
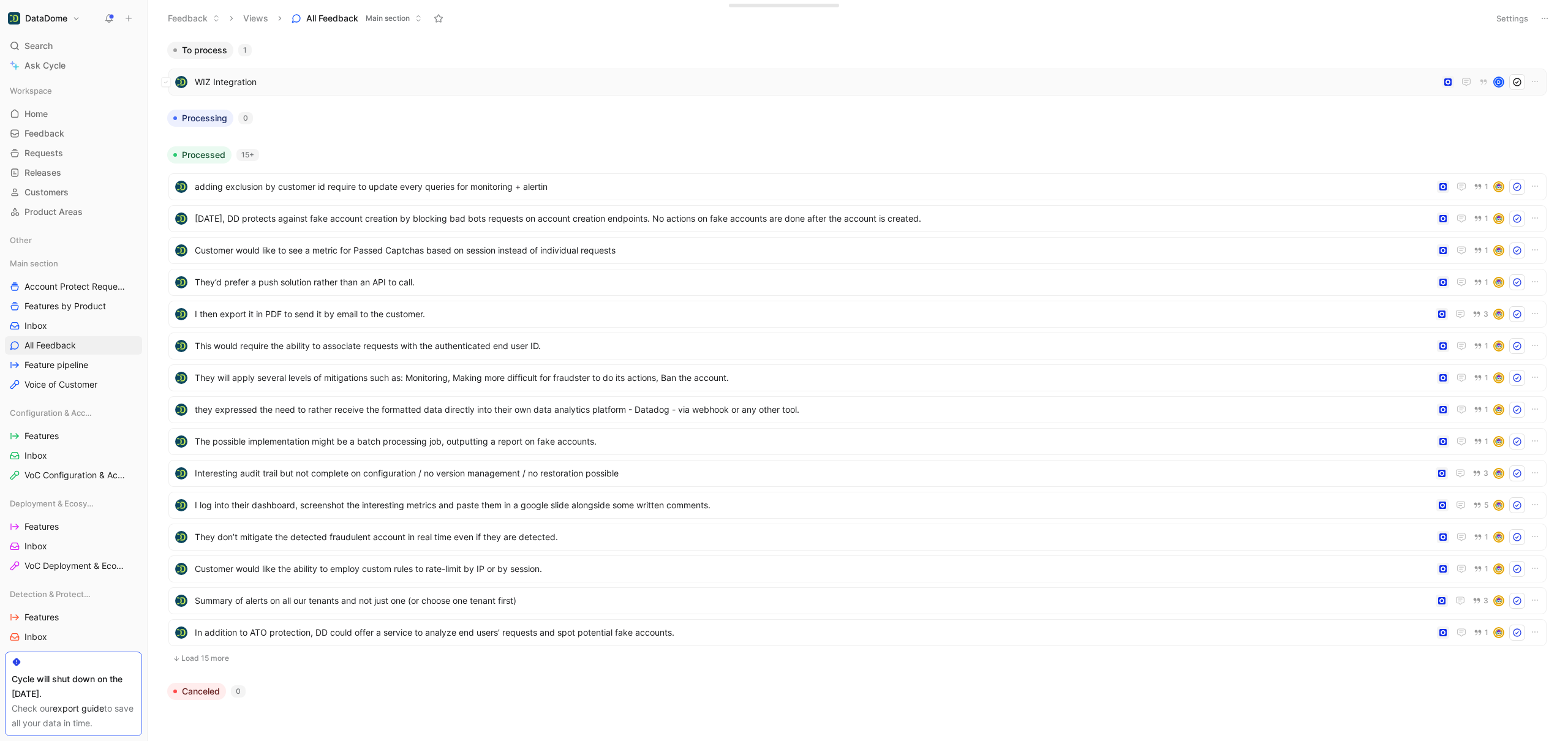
click at [325, 73] on div "WIZ Integration d" at bounding box center [857, 82] width 1378 height 27
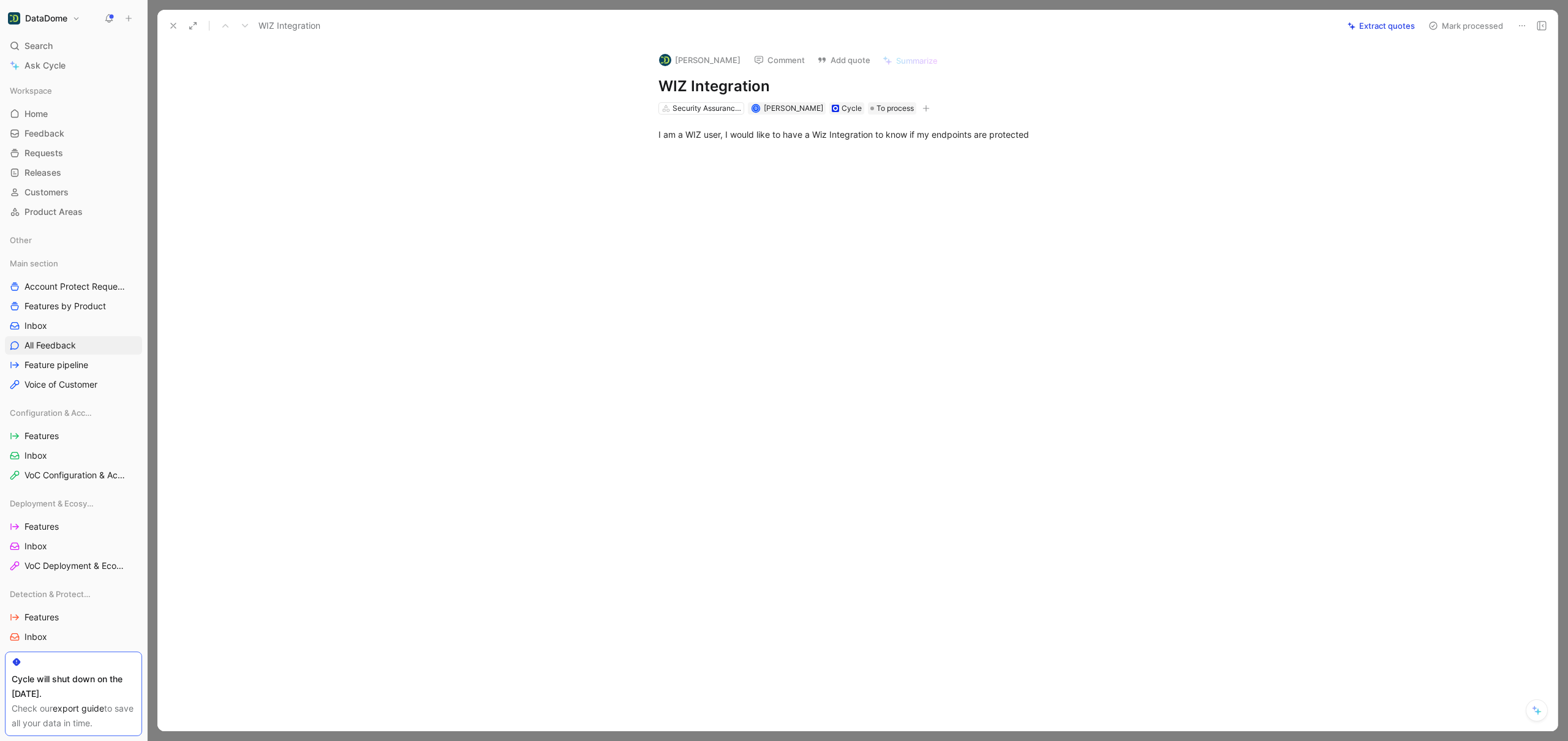
click at [1523, 25] on icon at bounding box center [1522, 26] width 10 height 10
click at [1489, 73] on div "Delete" at bounding box center [1469, 70] width 111 height 15
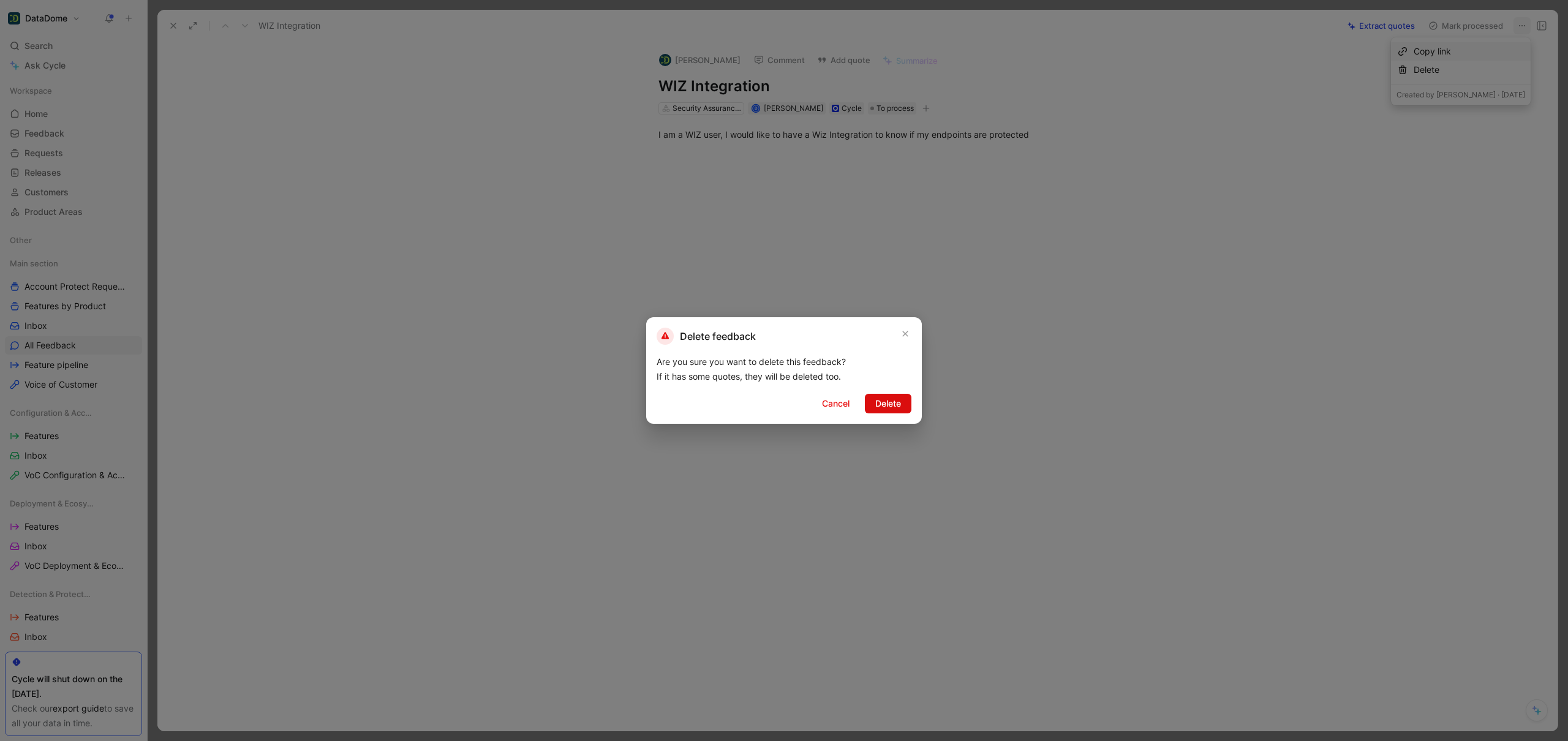
click at [900, 404] on span "Delete" at bounding box center [887, 403] width 26 height 15
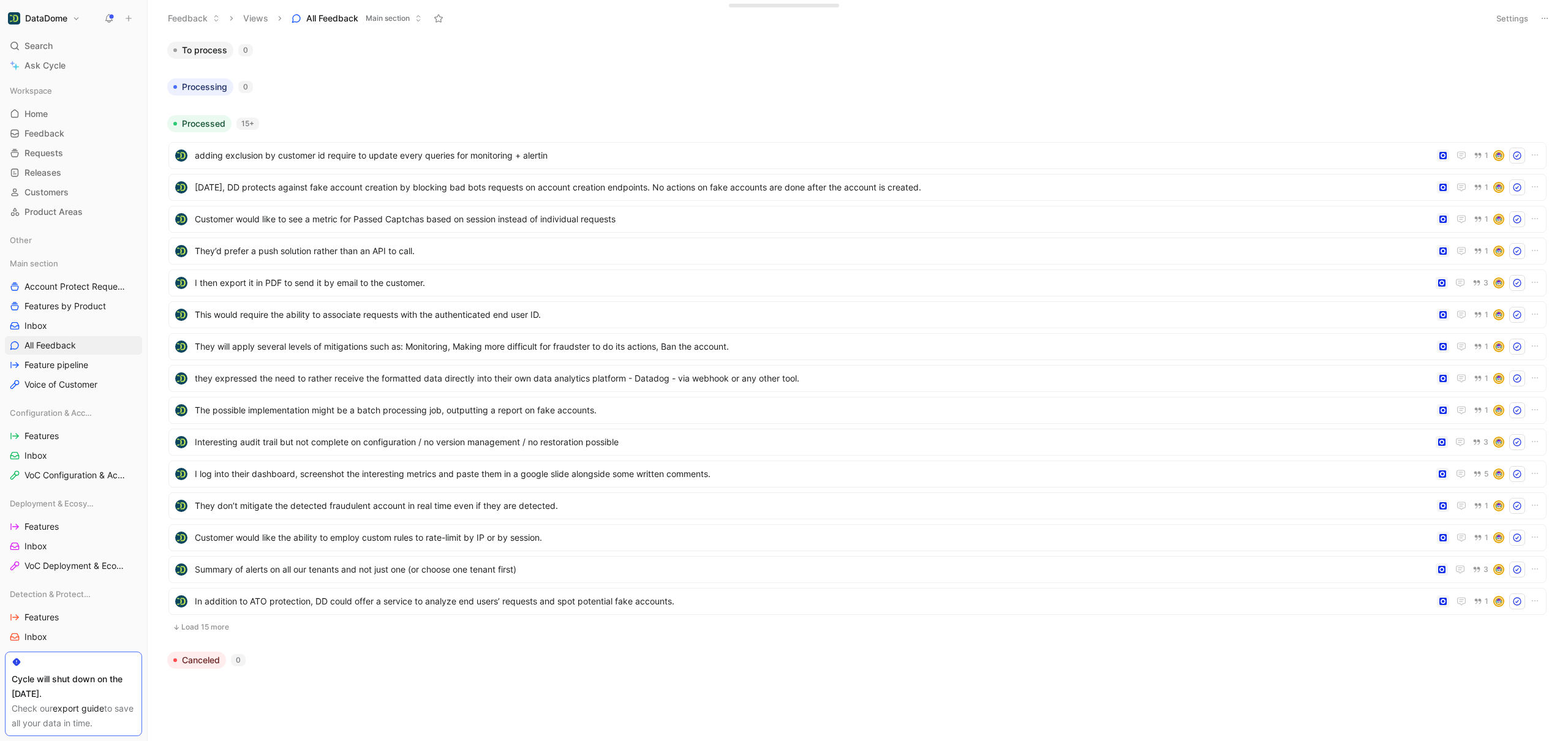
click at [395, 24] on span "Main section" at bounding box center [387, 18] width 44 height 12
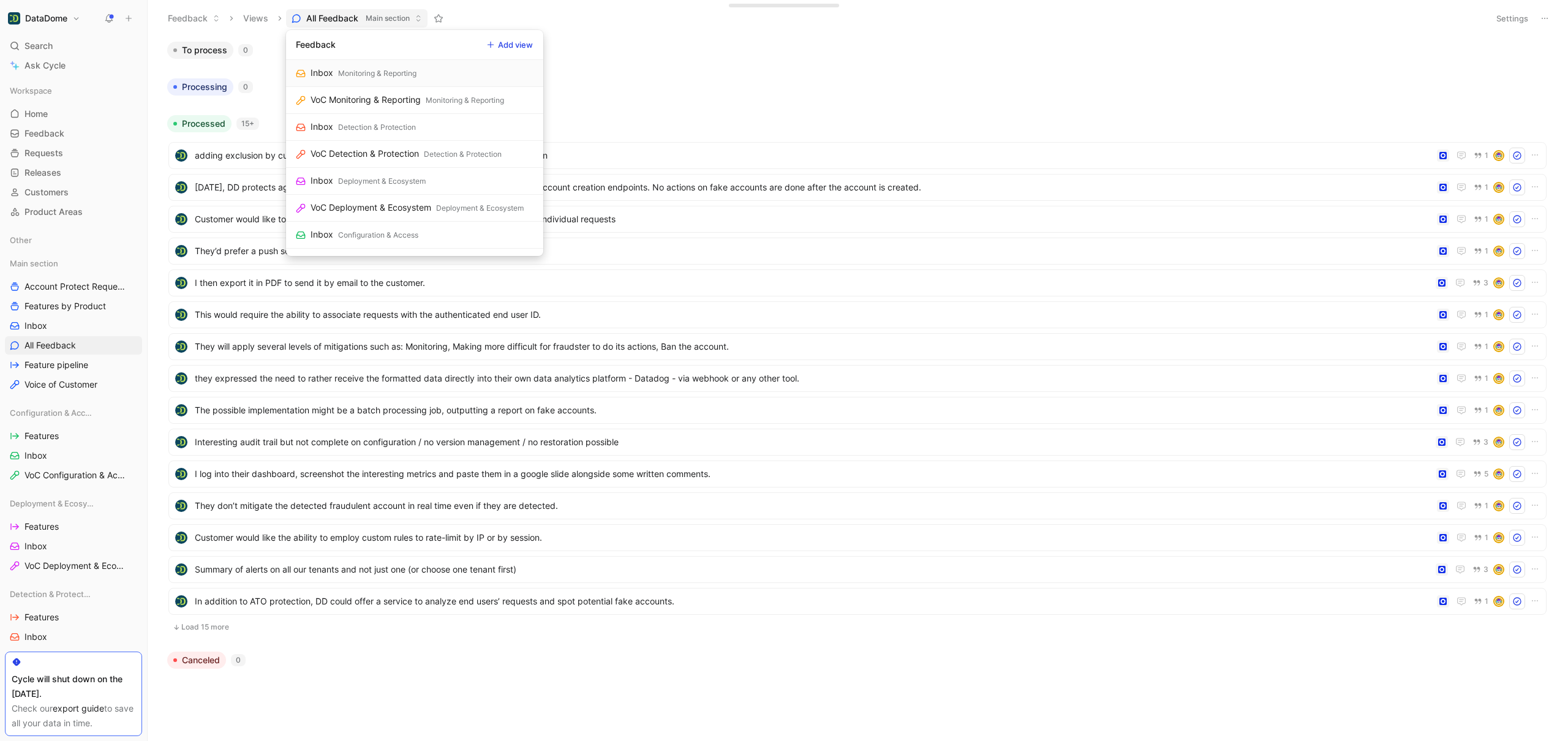
drag, startPoint x: 738, startPoint y: 51, endPoint x: 984, endPoint y: 58, distance: 246.1
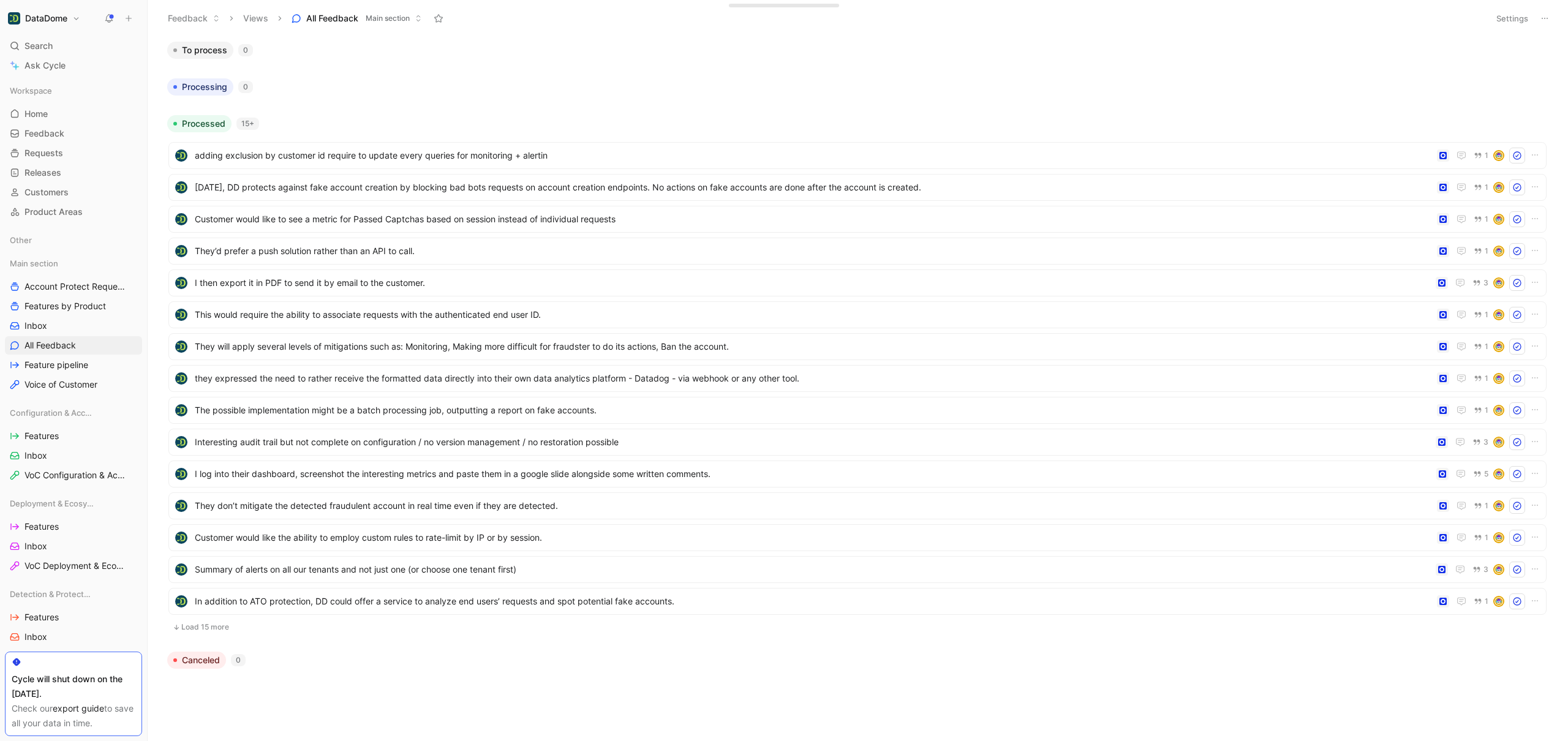
click at [1545, 21] on icon at bounding box center [1545, 18] width 10 height 10
click at [1507, 17] on button "Settings" at bounding box center [1512, 18] width 43 height 17
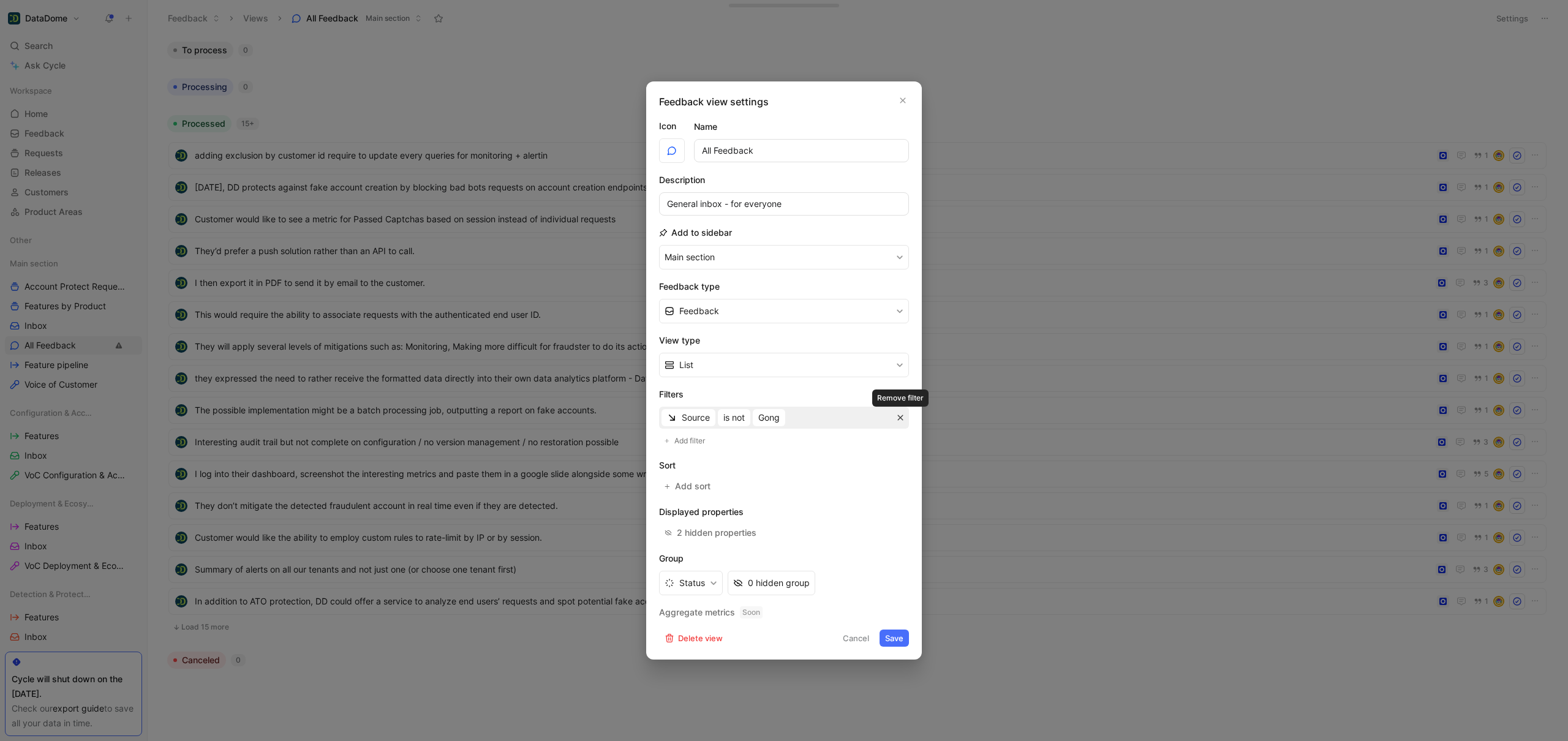
click at [902, 412] on button "button" at bounding box center [900, 417] width 12 height 12
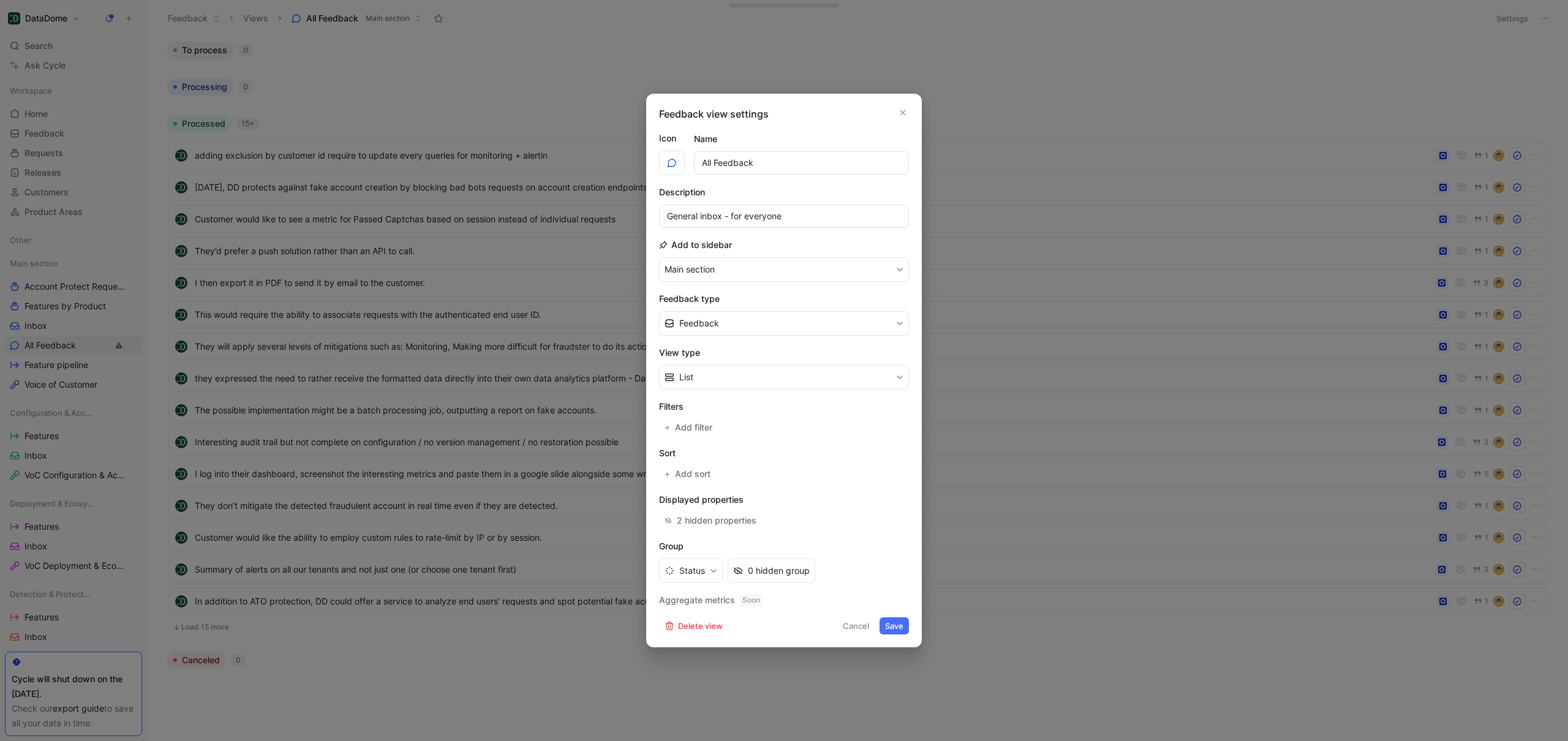
click at [895, 629] on button "Save" at bounding box center [893, 626] width 29 height 17
